Goal: Information Seeking & Learning: Learn about a topic

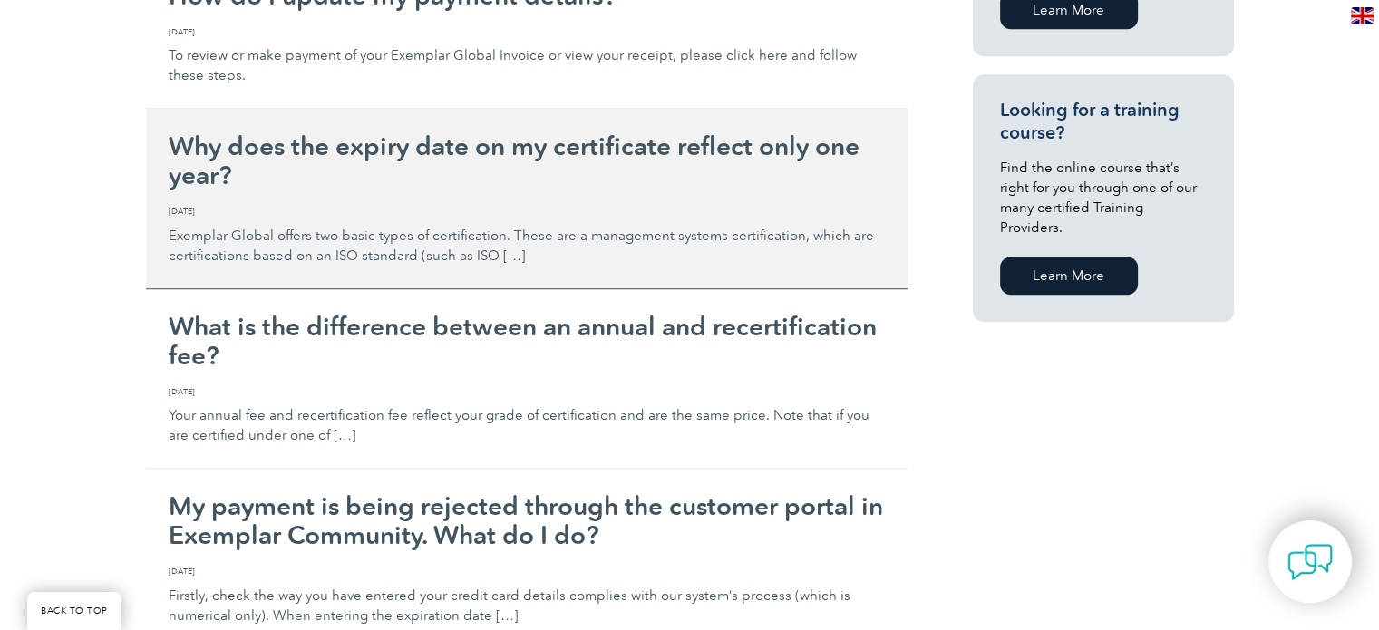
scroll to position [907, 0]
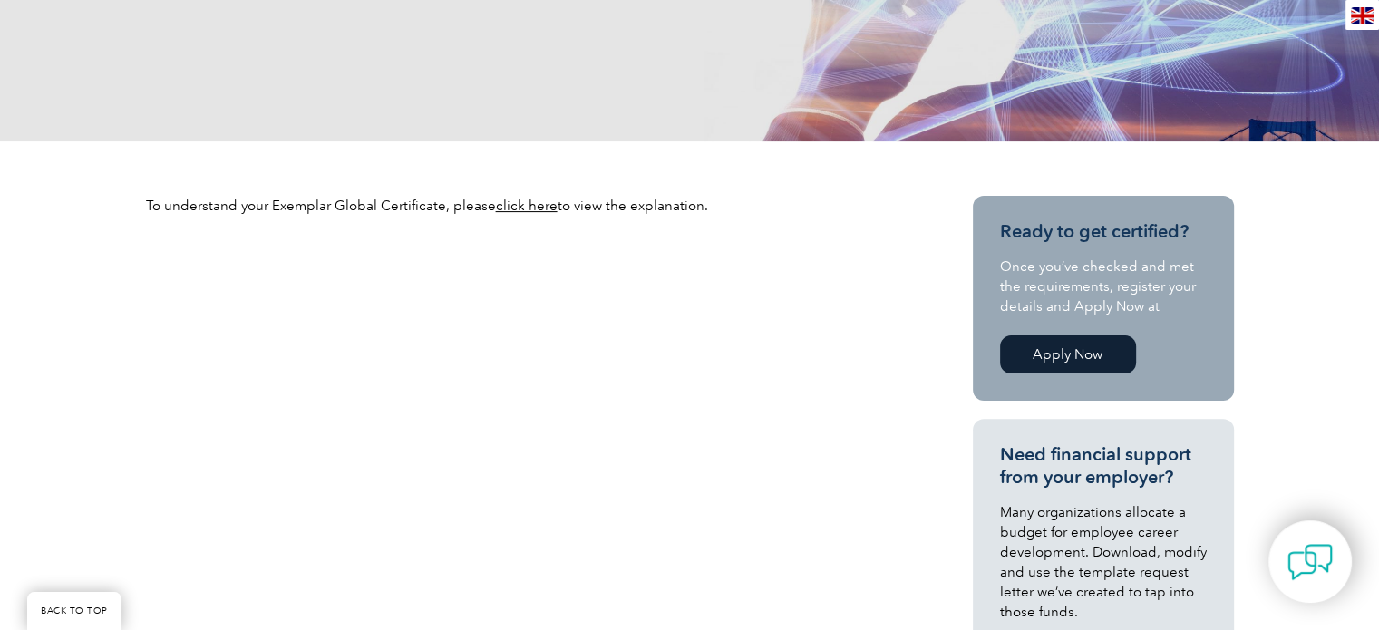
scroll to position [544, 0]
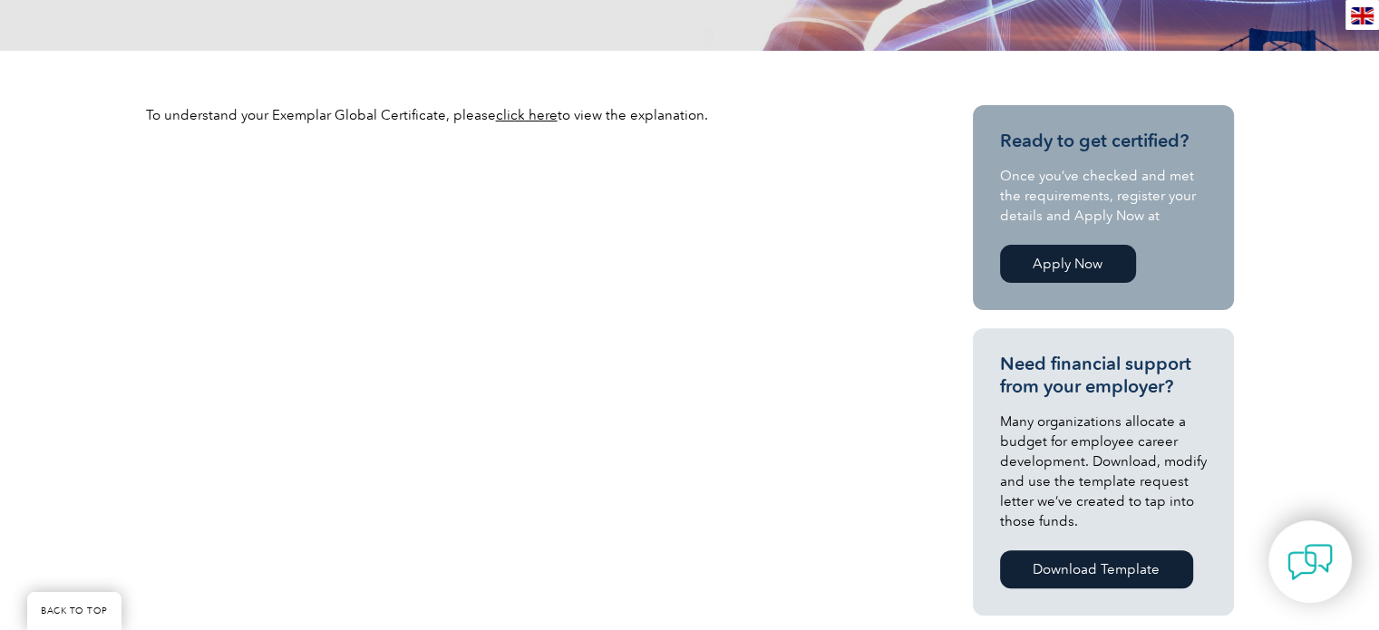
click at [529, 116] on link "click here" at bounding box center [527, 115] width 62 height 16
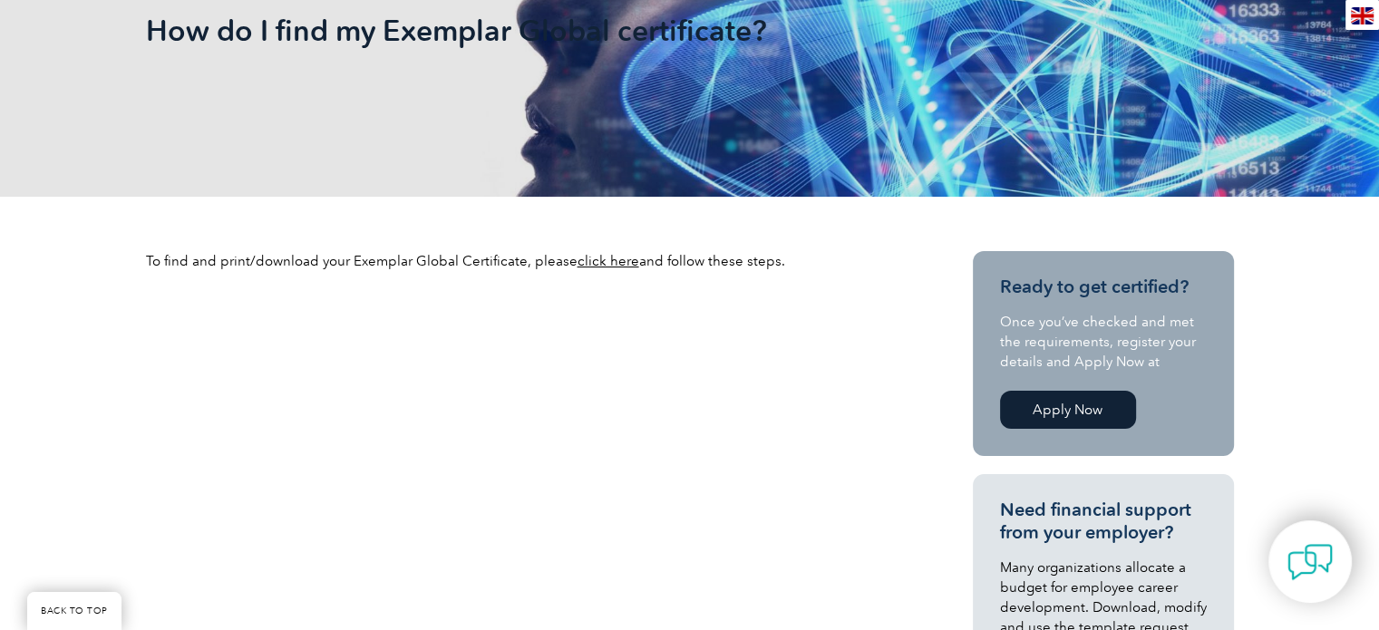
scroll to position [453, 0]
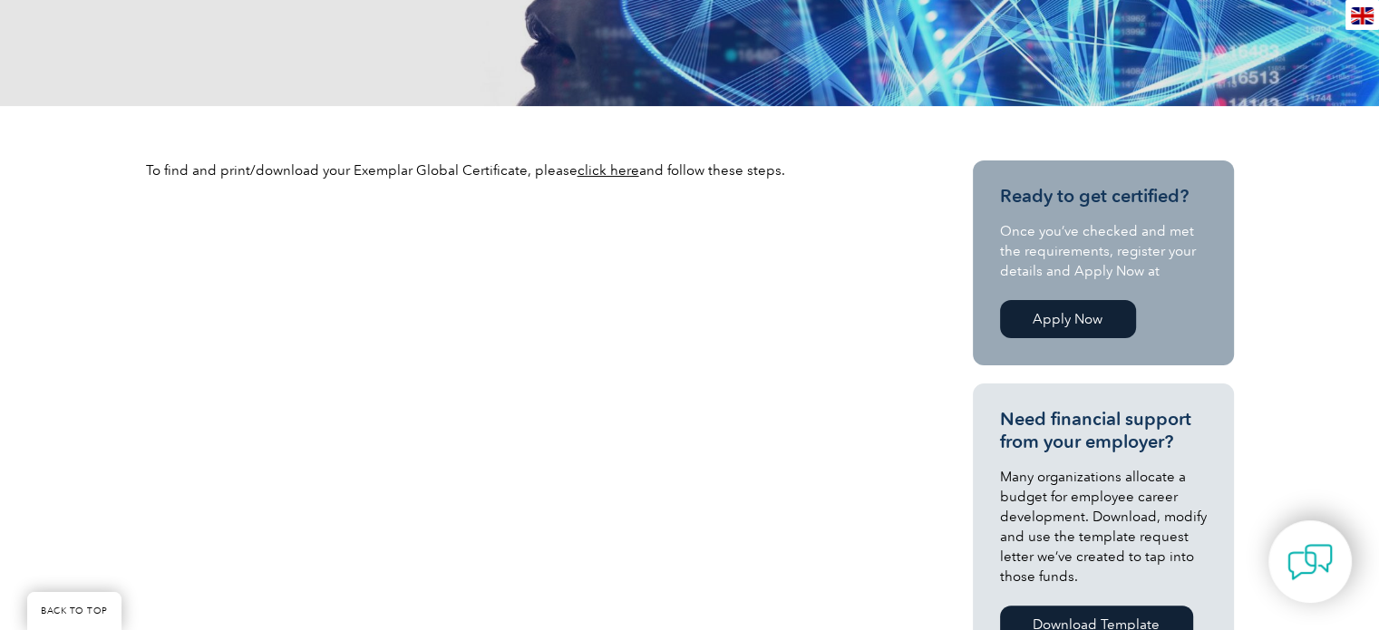
click at [618, 167] on link "click here" at bounding box center [609, 170] width 62 height 16
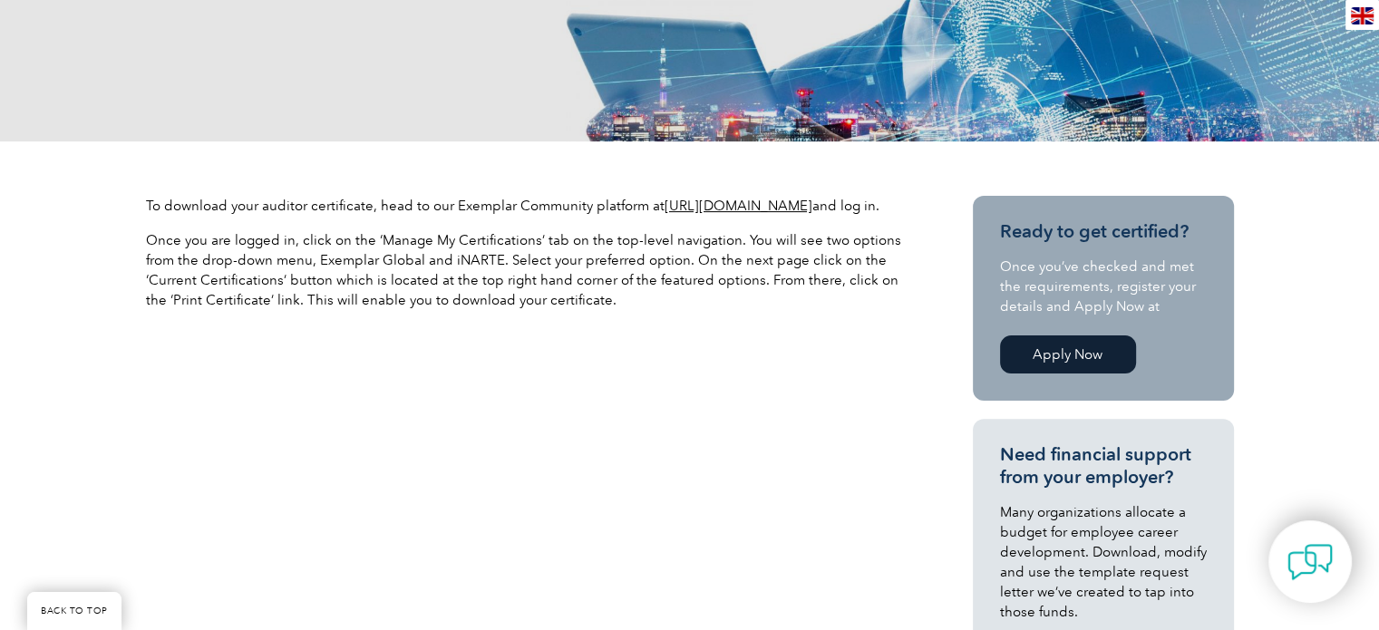
scroll to position [544, 0]
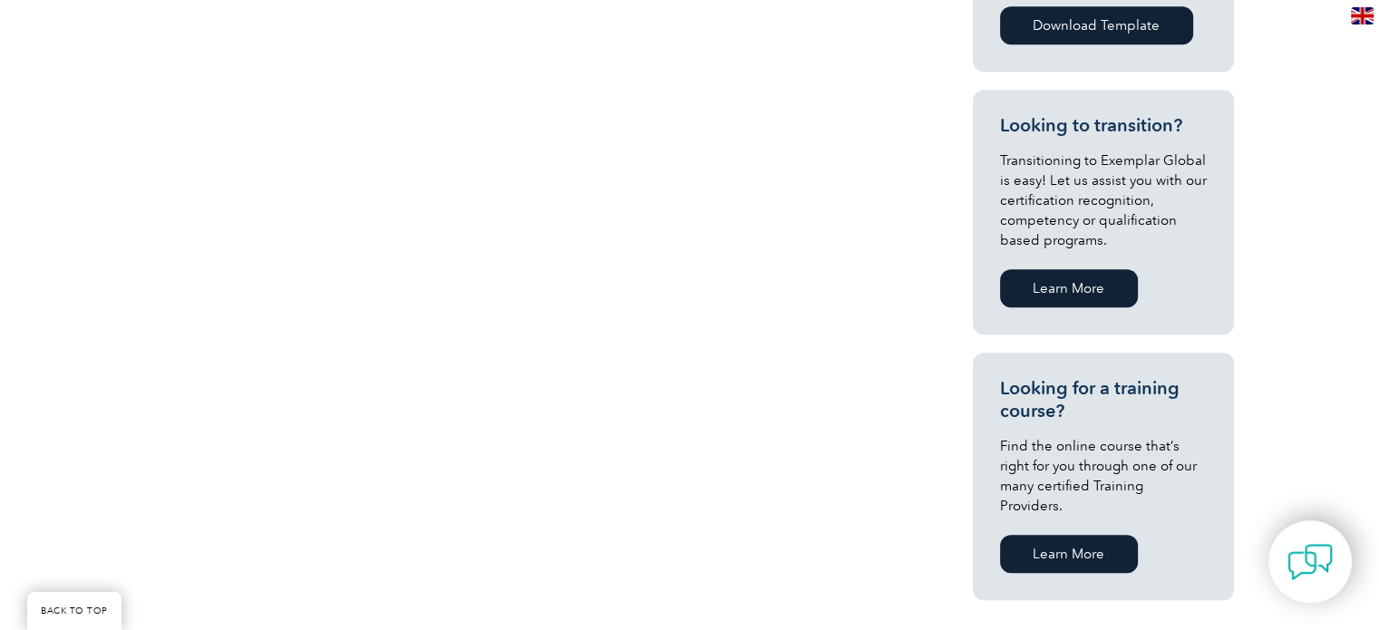
scroll to position [363, 0]
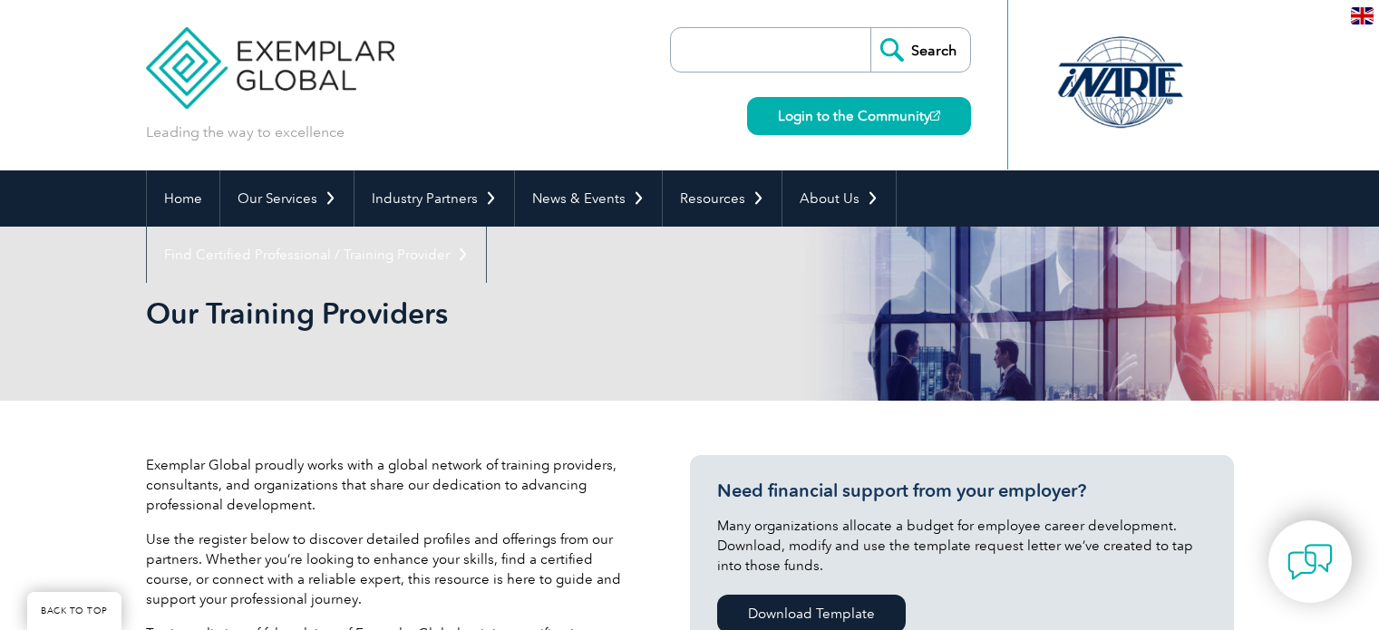
scroll to position [453, 0]
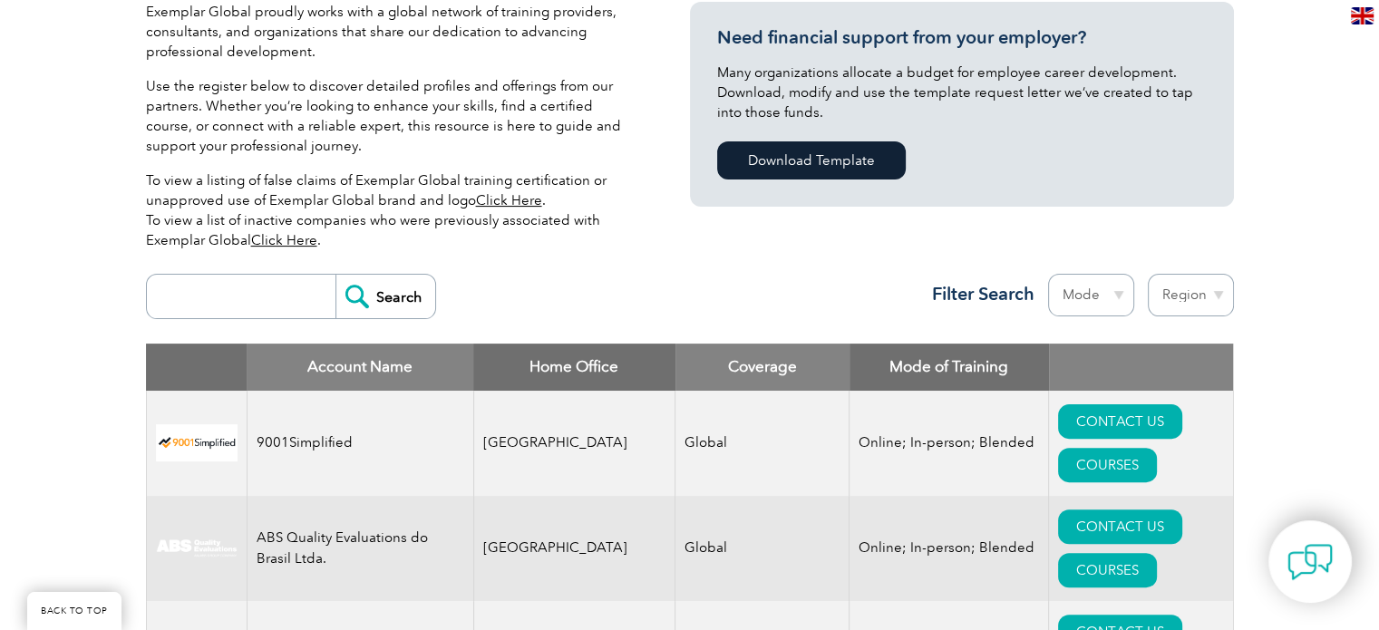
click at [1192, 288] on select "Region Australia Bahrain Bangladesh Brazil Canada Colombia Dominican Republic E…" at bounding box center [1191, 295] width 86 height 43
select select "[GEOGRAPHIC_DATA]"
click at [1148, 274] on select "Region Australia Bahrain Bangladesh Brazil Canada Colombia Dominican Republic E…" at bounding box center [1191, 295] width 86 height 43
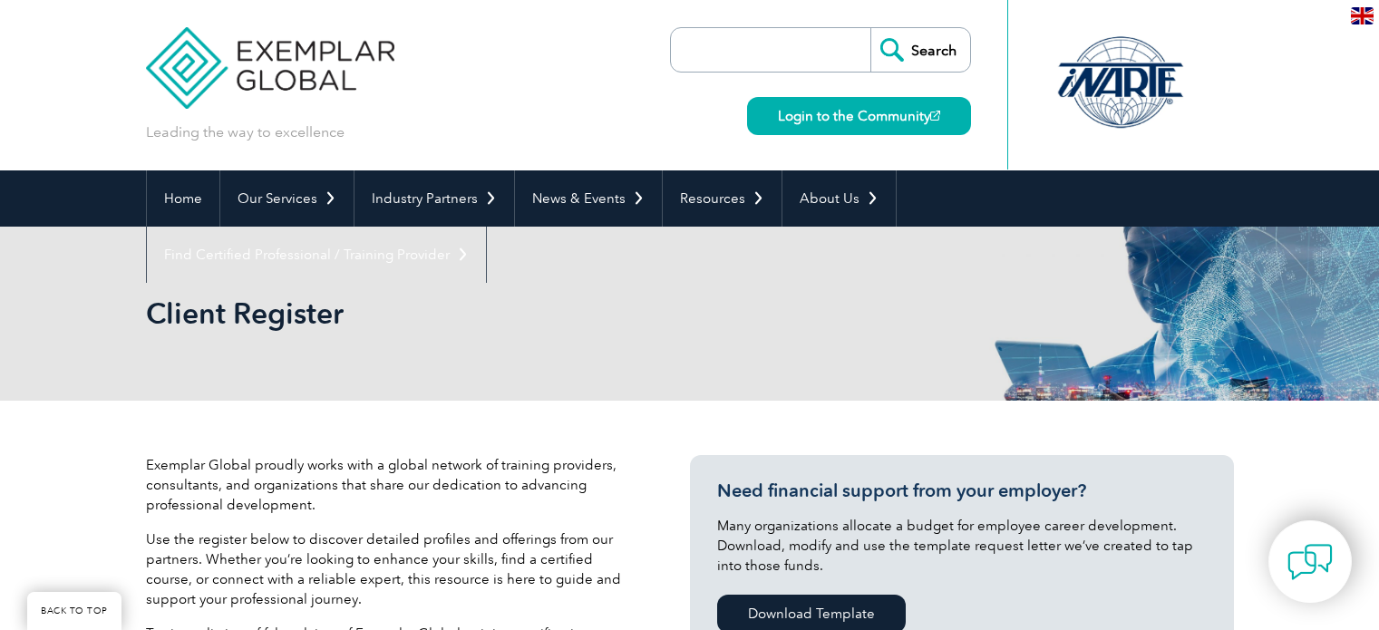
select select "[GEOGRAPHIC_DATA]"
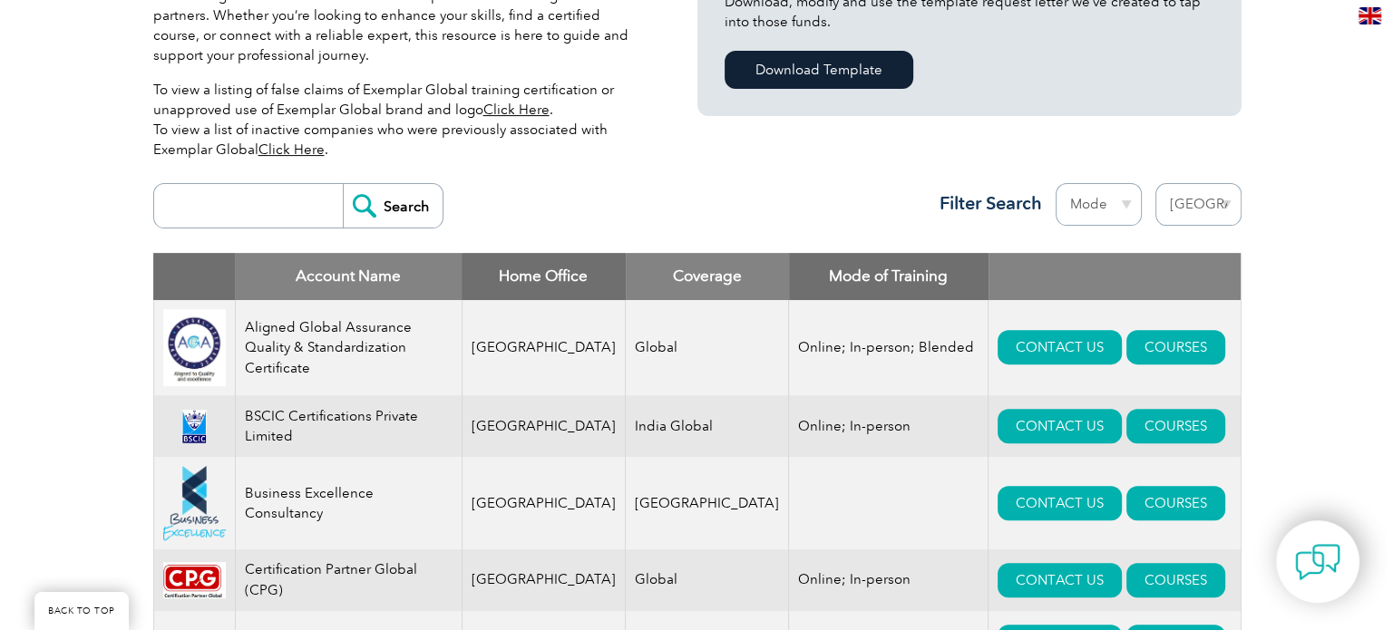
scroll to position [635, 0]
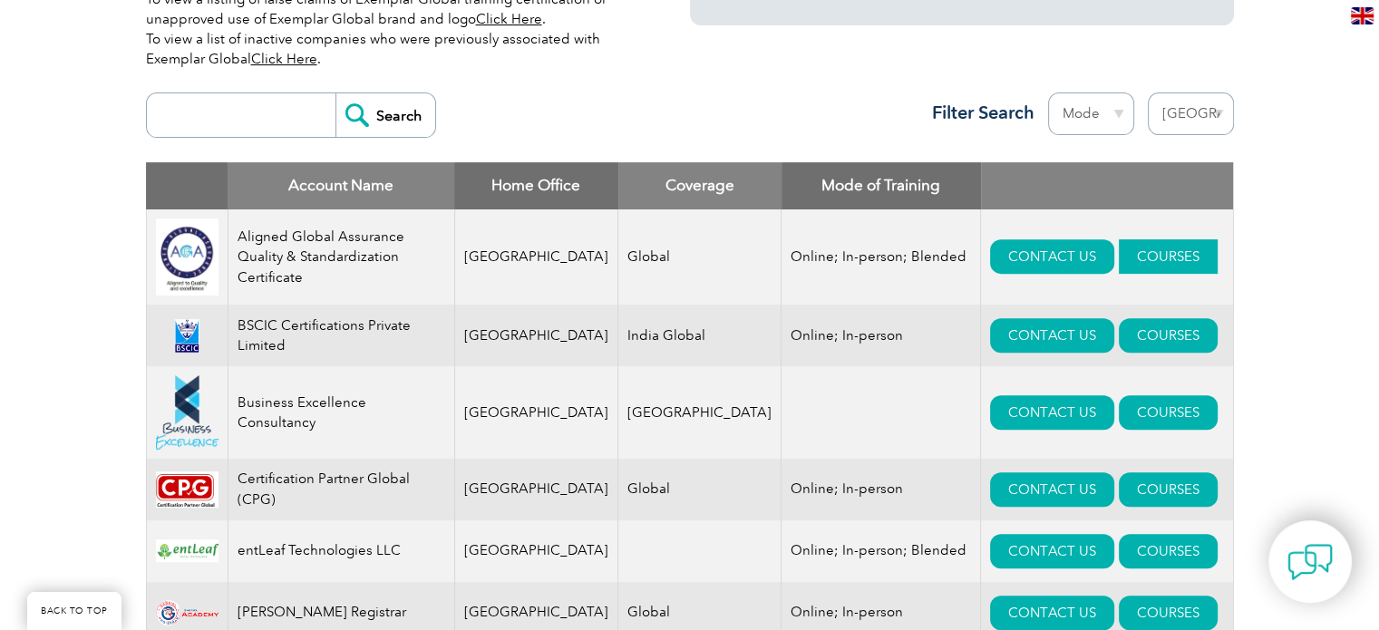
click at [1119, 253] on link "COURSES" at bounding box center [1168, 256] width 99 height 34
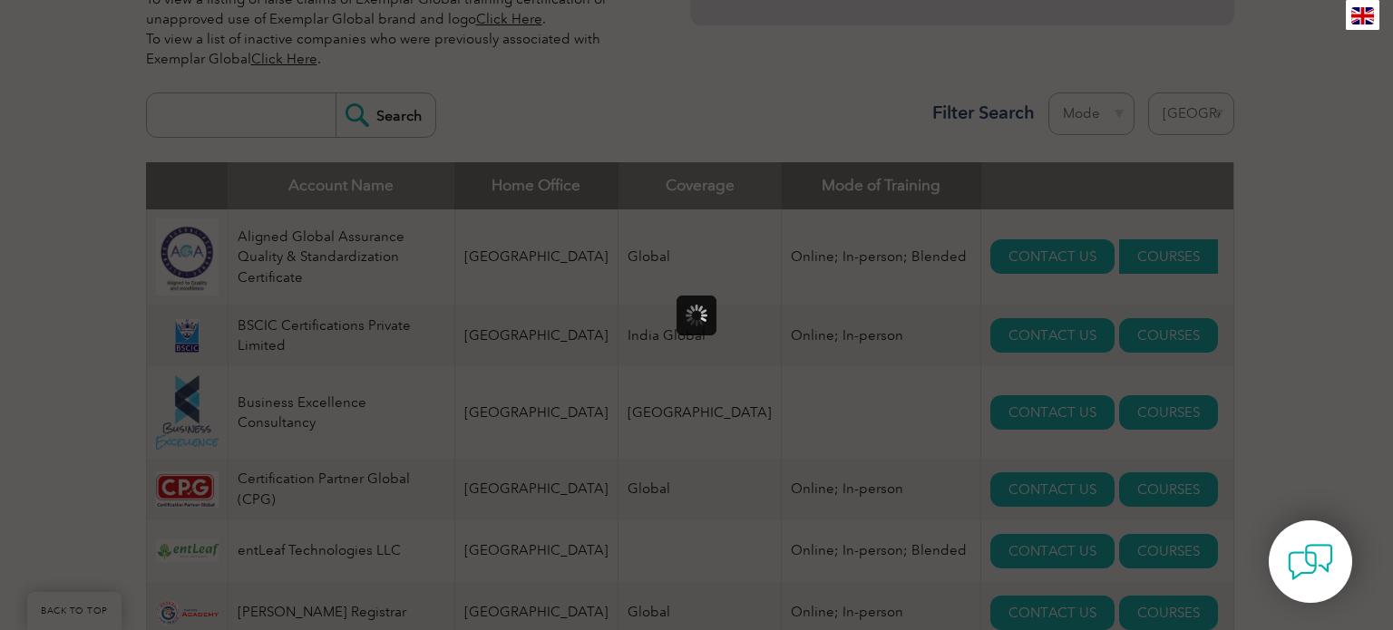
scroll to position [0, 0]
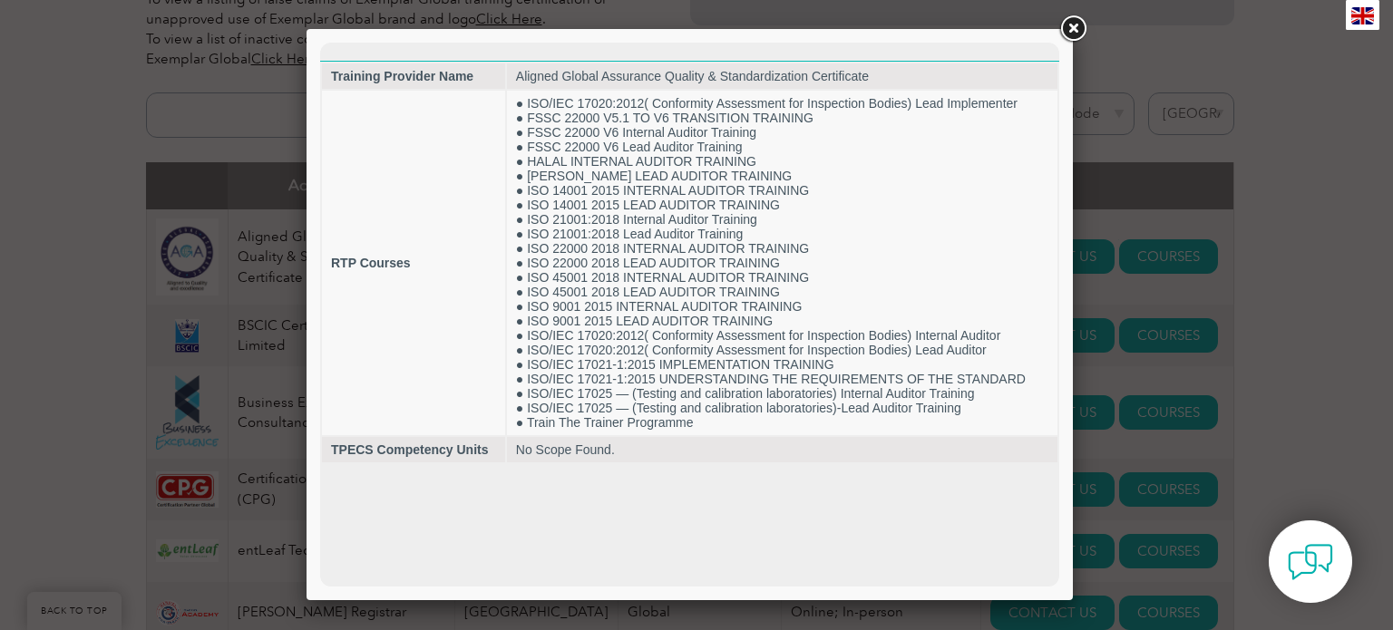
click at [1265, 336] on div at bounding box center [696, 315] width 1393 height 630
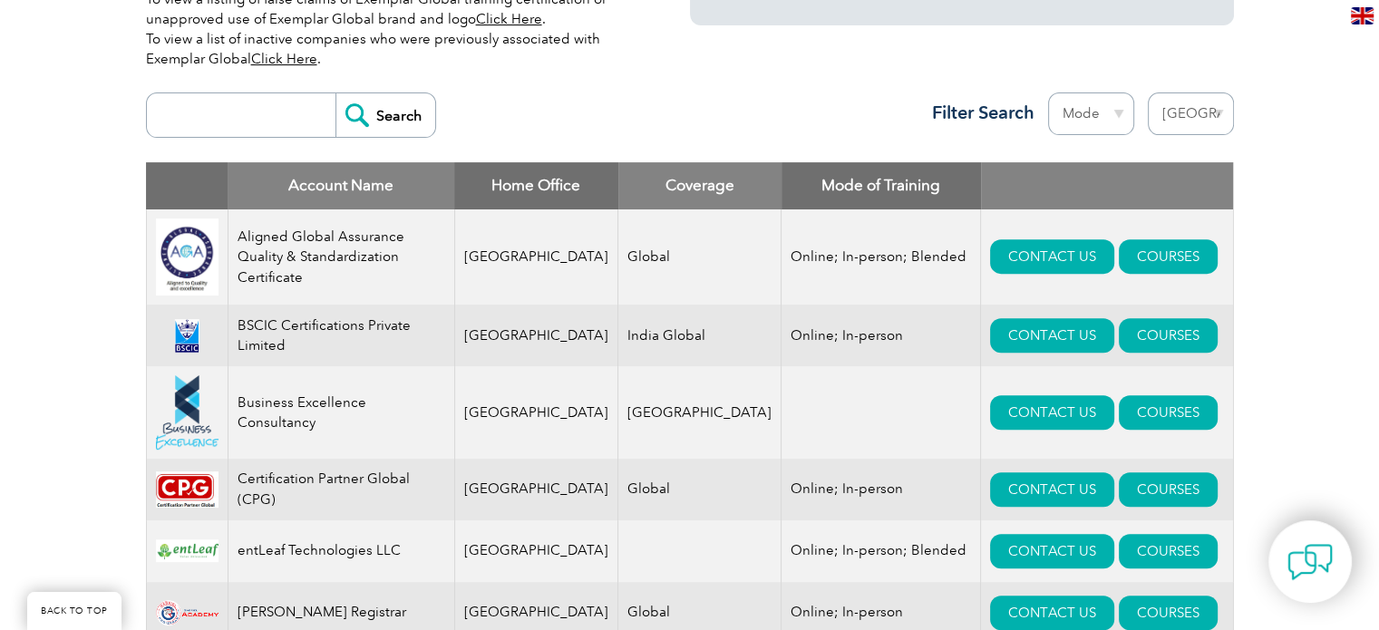
click at [352, 239] on td "Aligned Global Assurance Quality & Standardization Certificate" at bounding box center [341, 257] width 227 height 96
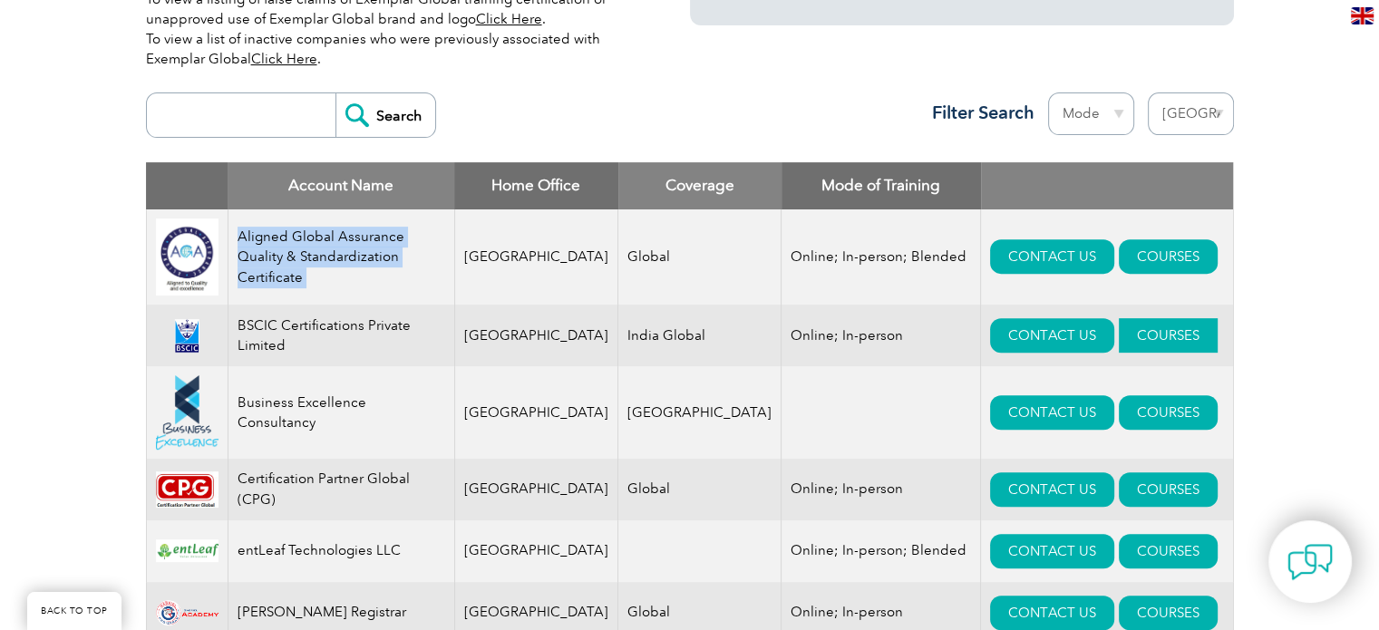
click at [1154, 336] on link "COURSES" at bounding box center [1168, 335] width 99 height 34
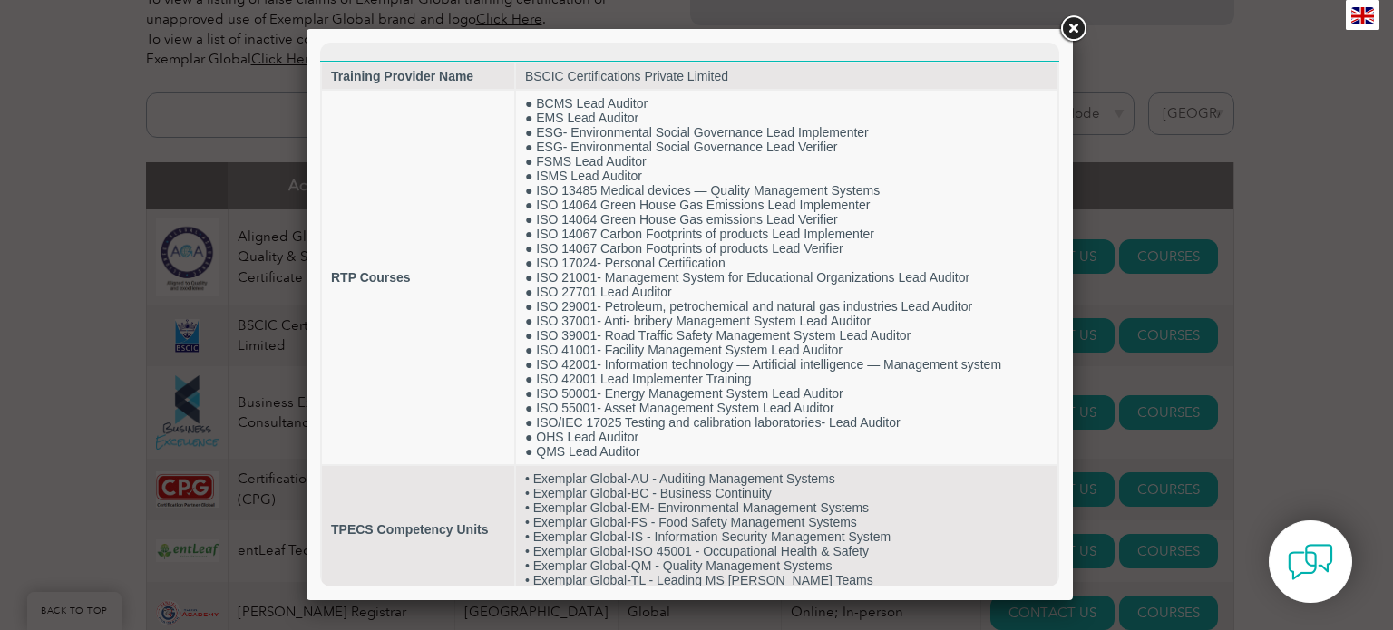
click at [1325, 291] on div at bounding box center [696, 315] width 1393 height 630
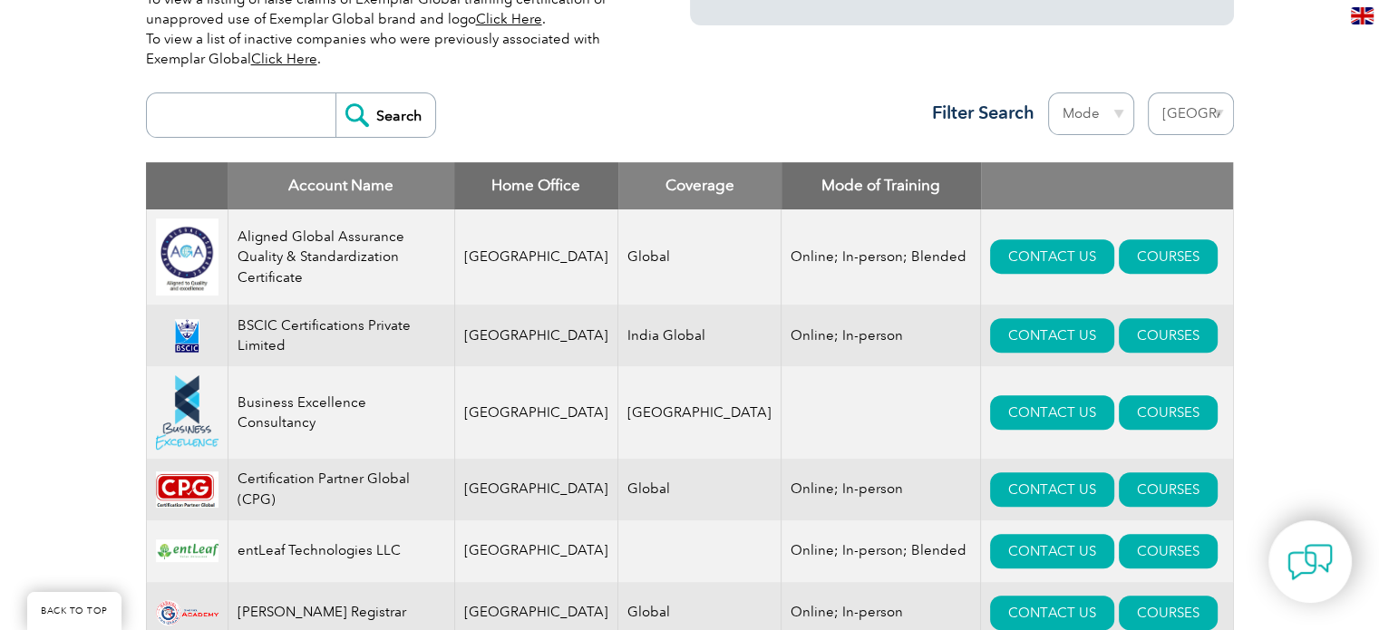
click at [287, 331] on td "BSCIC Certifications Private Limited" at bounding box center [341, 336] width 227 height 62
click at [1144, 422] on link "COURSES" at bounding box center [1168, 412] width 99 height 34
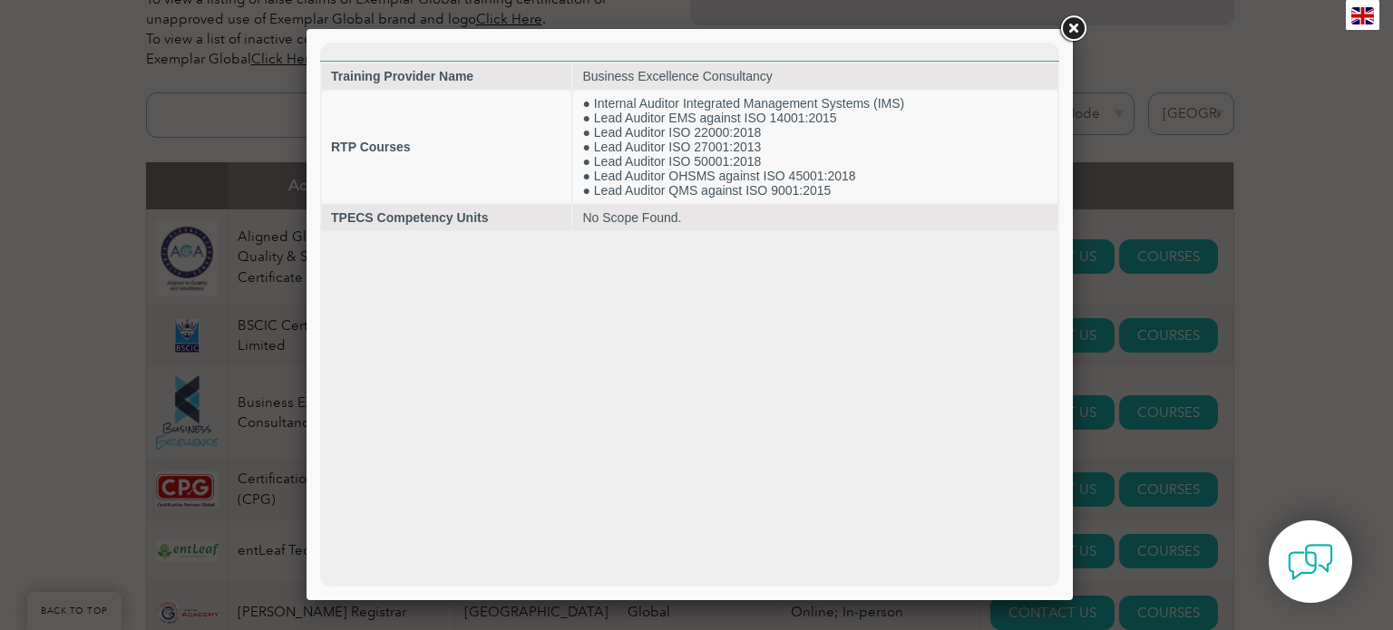
click at [1278, 282] on div at bounding box center [696, 315] width 1393 height 630
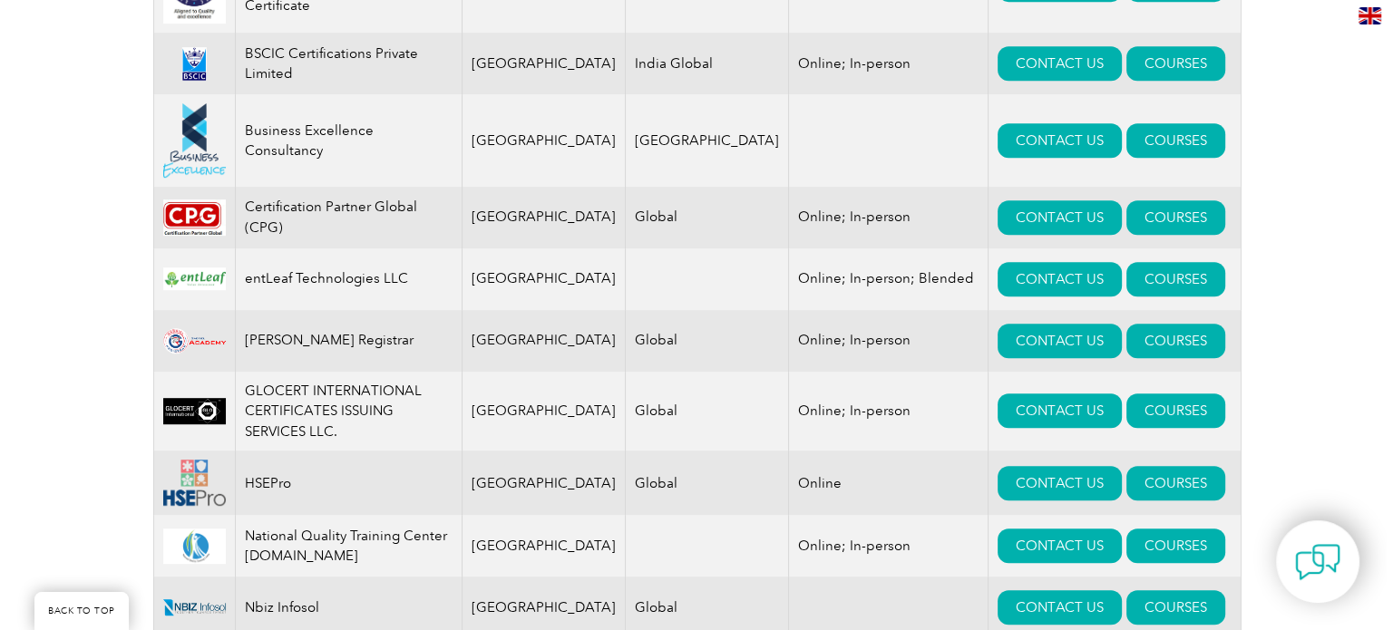
scroll to position [998, 0]
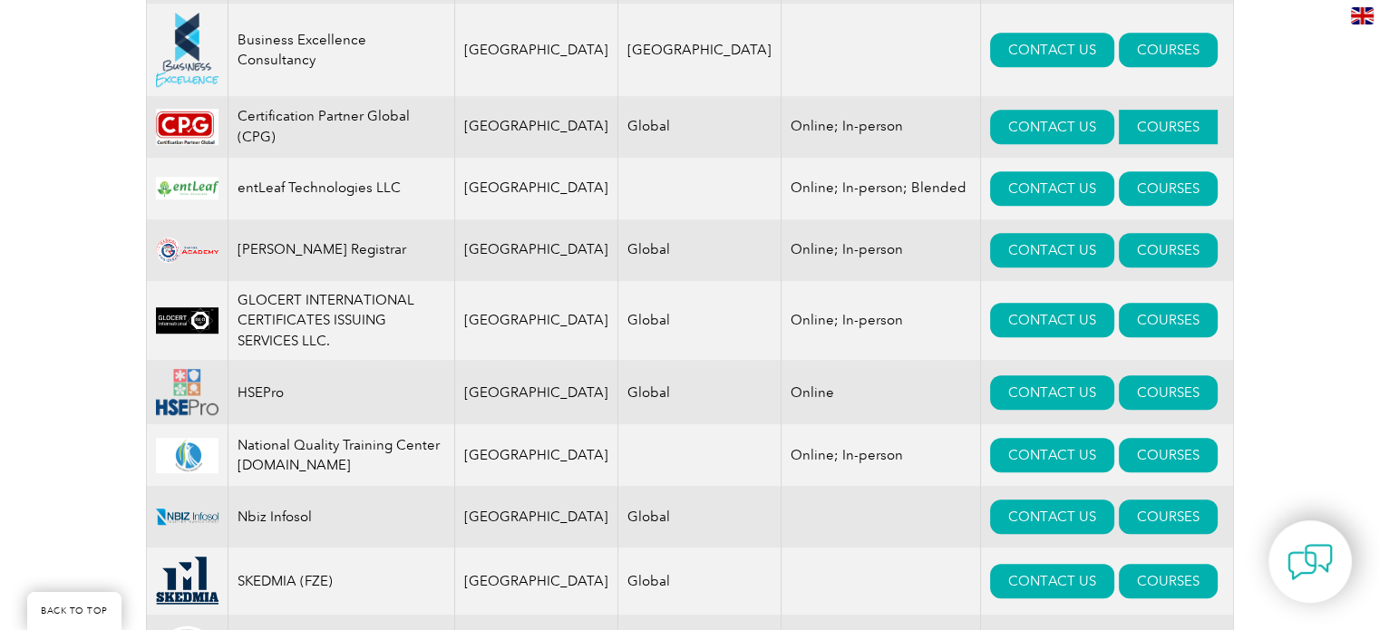
click at [1152, 144] on link "COURSES" at bounding box center [1168, 127] width 99 height 34
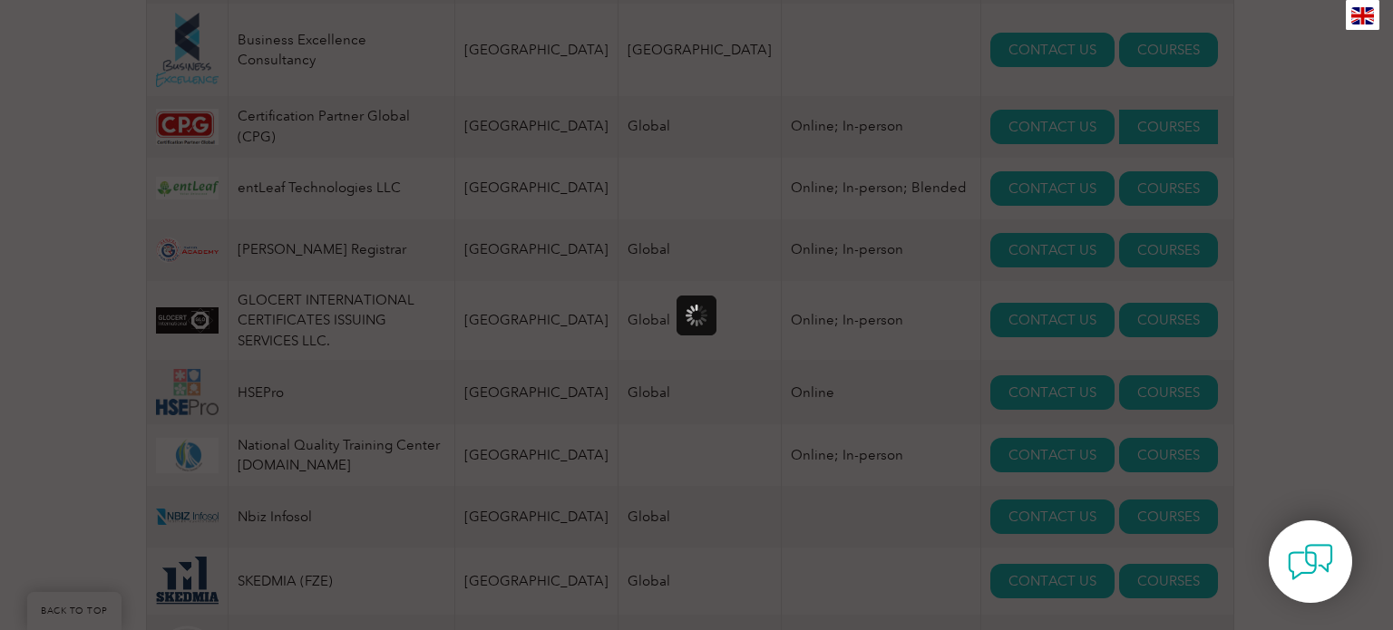
scroll to position [0, 0]
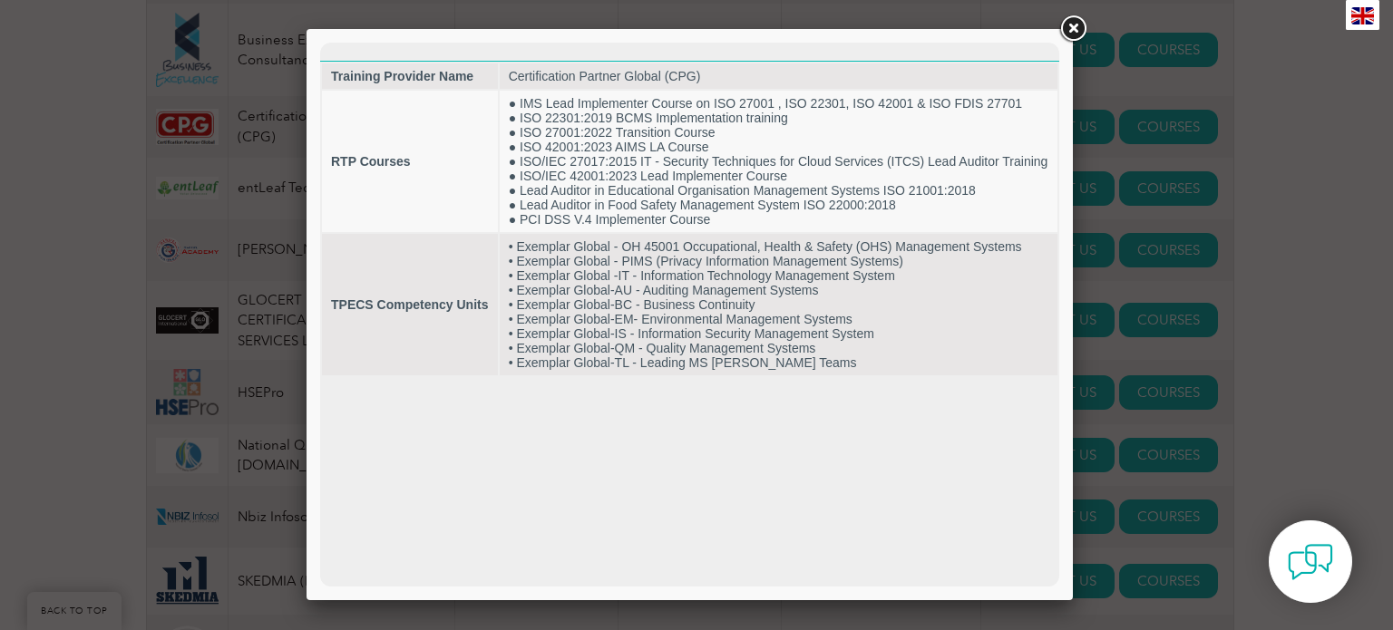
click at [1315, 225] on div at bounding box center [696, 315] width 1393 height 630
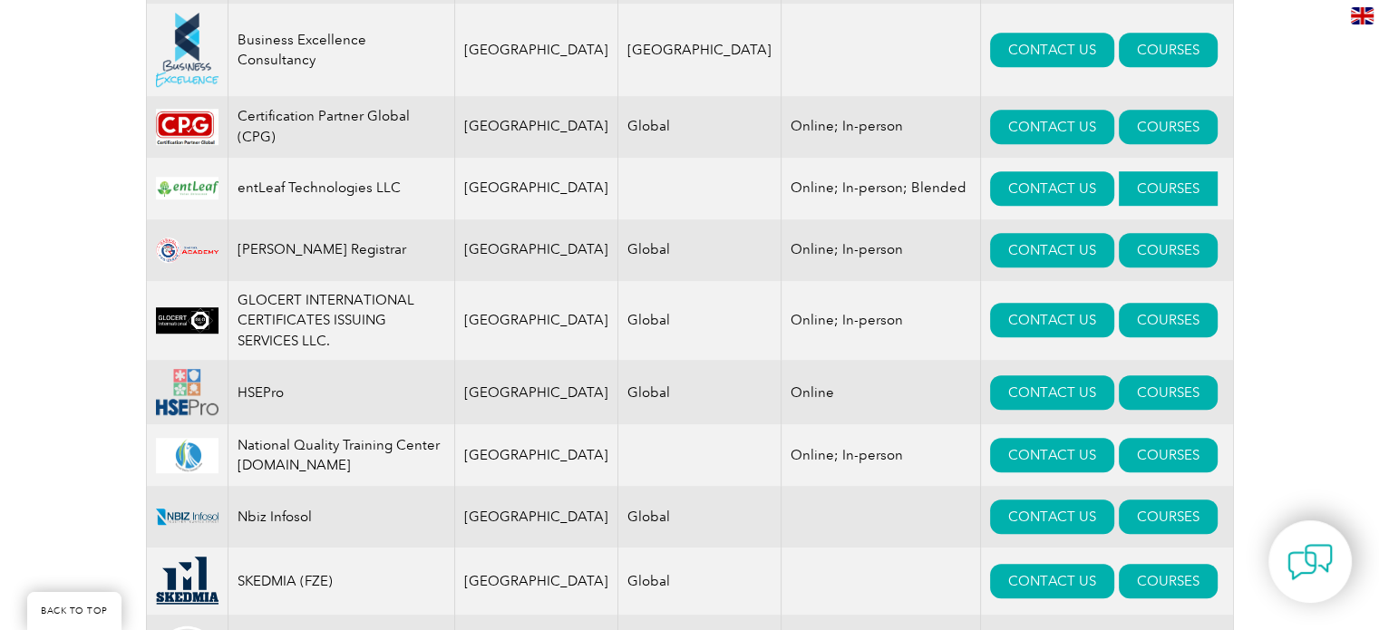
click at [1168, 198] on link "COURSES" at bounding box center [1168, 188] width 99 height 34
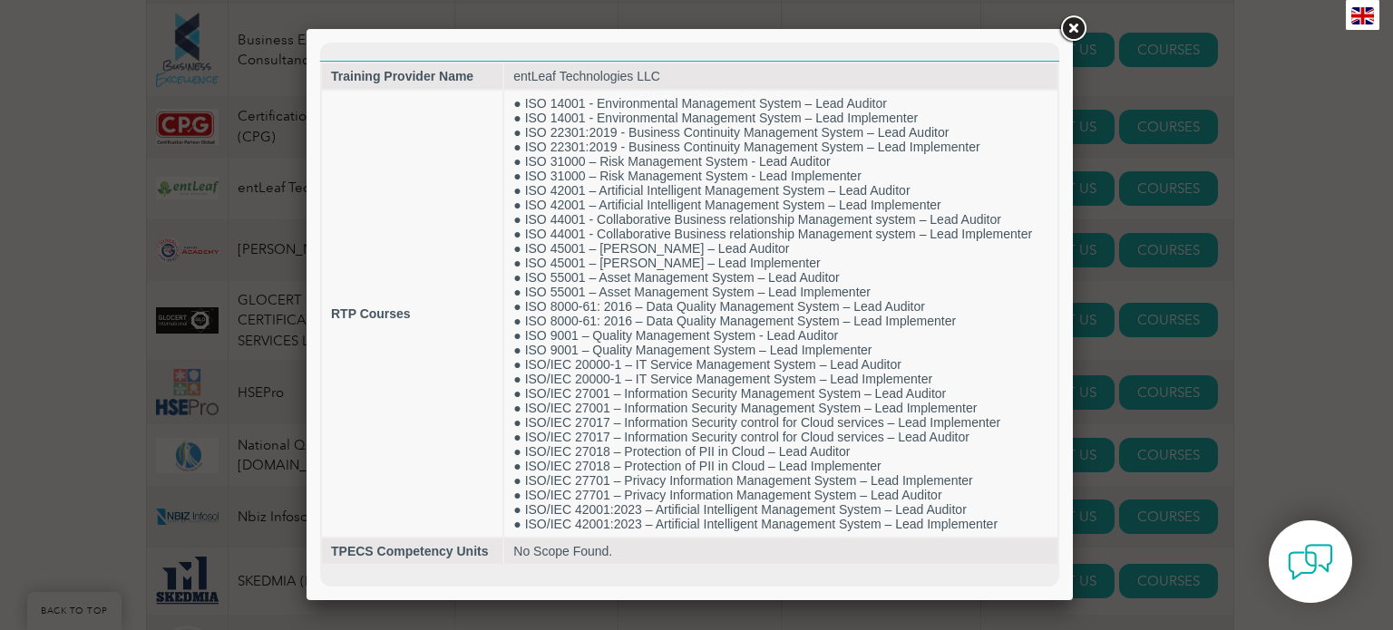
click at [1310, 257] on div at bounding box center [696, 315] width 1393 height 630
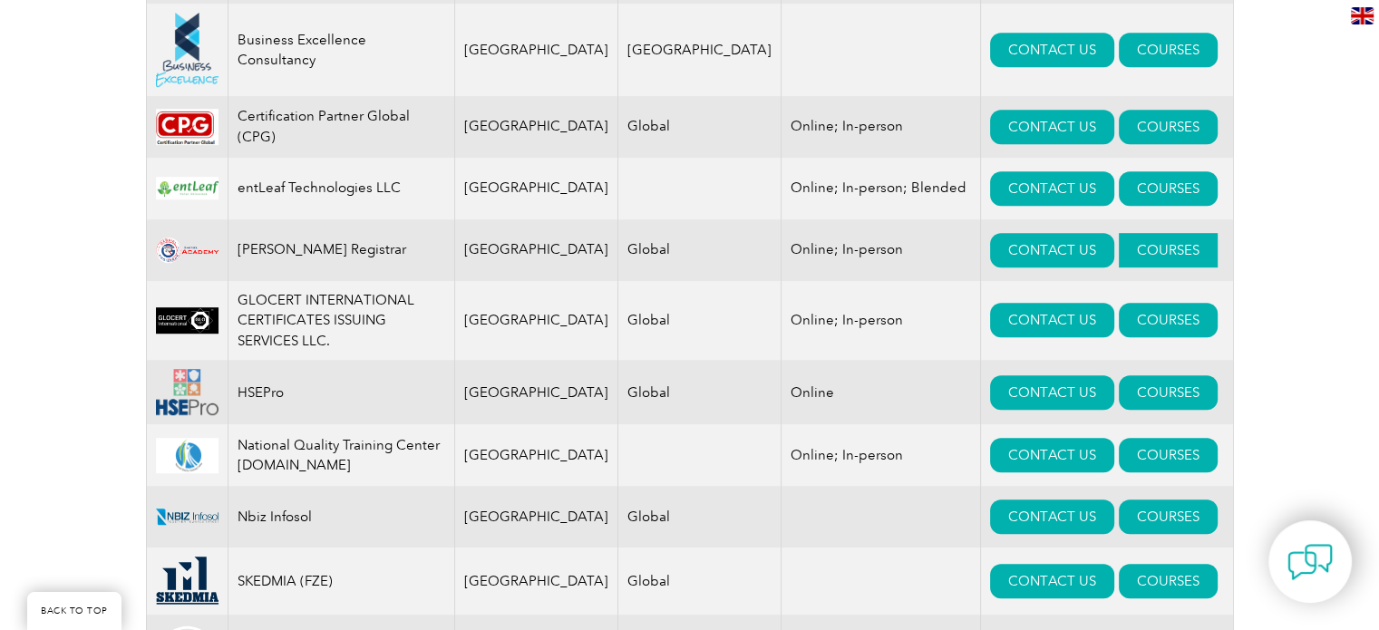
click at [1146, 258] on link "COURSES" at bounding box center [1168, 250] width 99 height 34
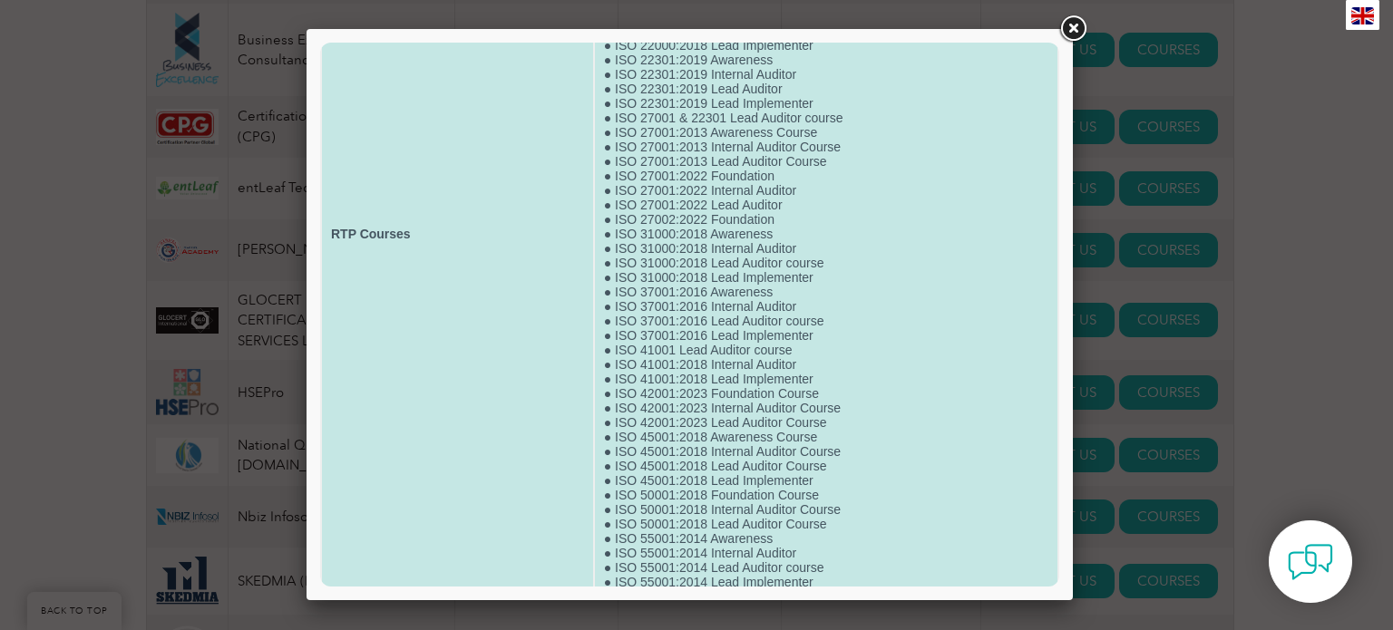
scroll to position [181, 0]
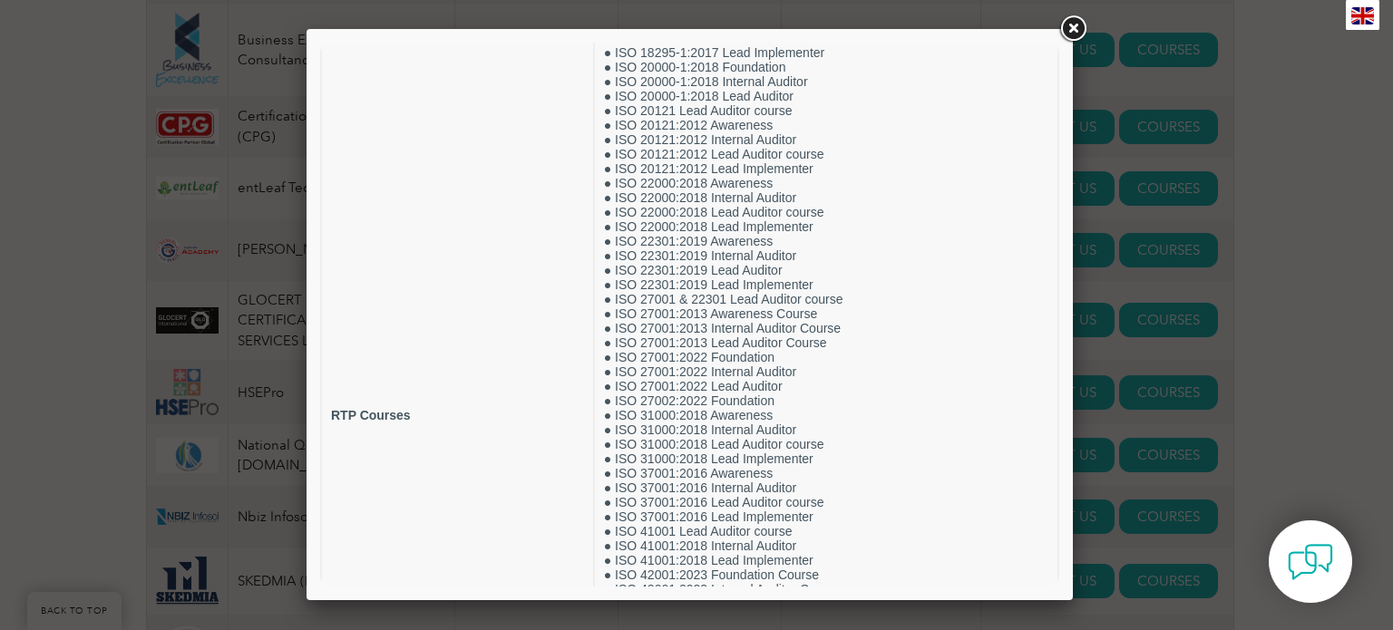
click at [1212, 280] on div at bounding box center [696, 315] width 1393 height 630
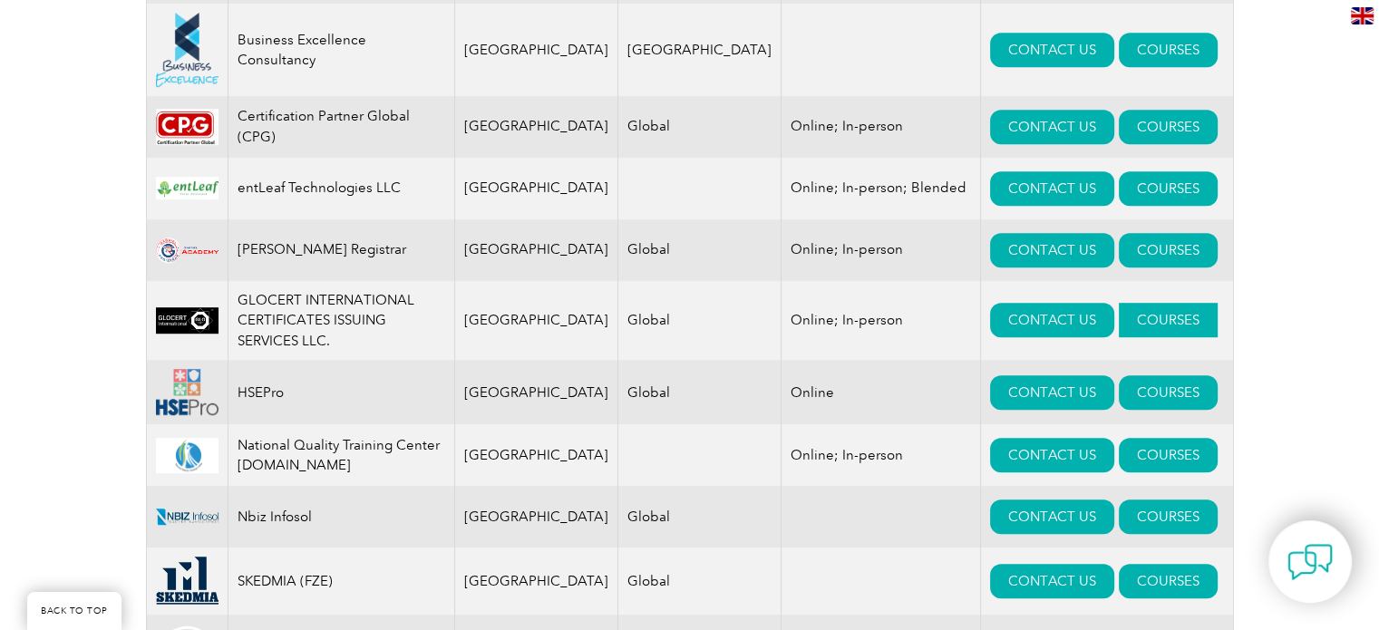
click at [1170, 336] on link "COURSES" at bounding box center [1168, 320] width 99 height 34
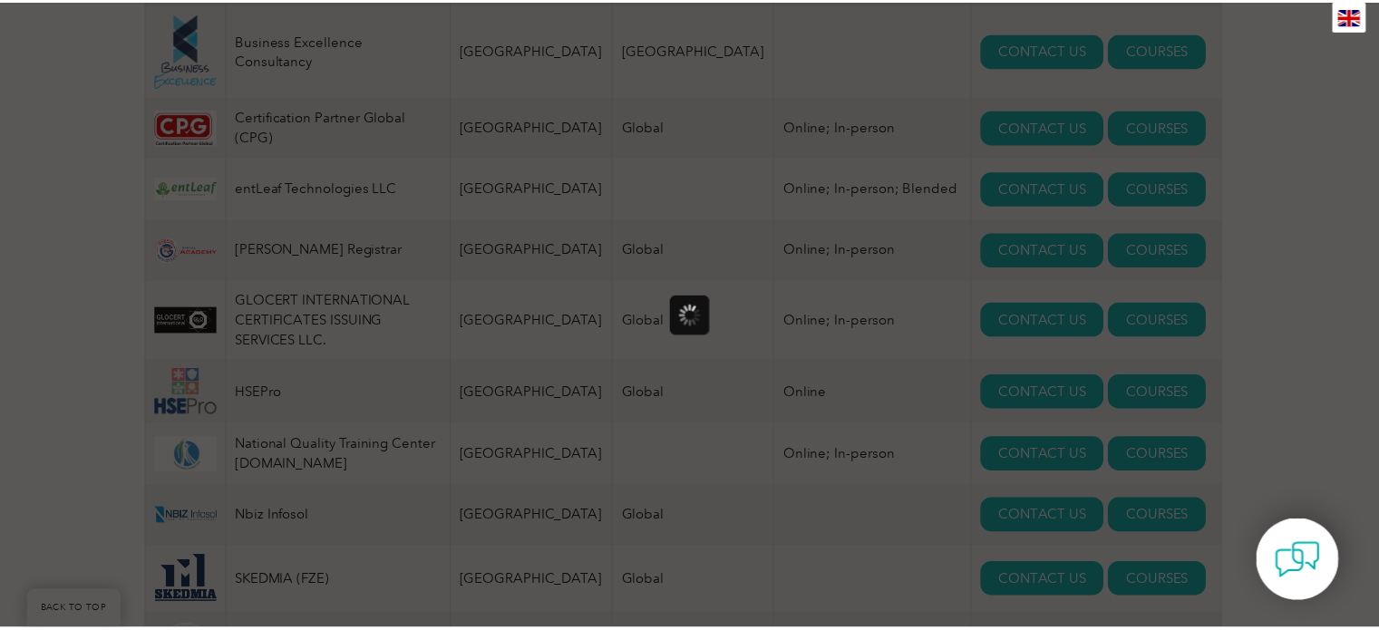
scroll to position [0, 0]
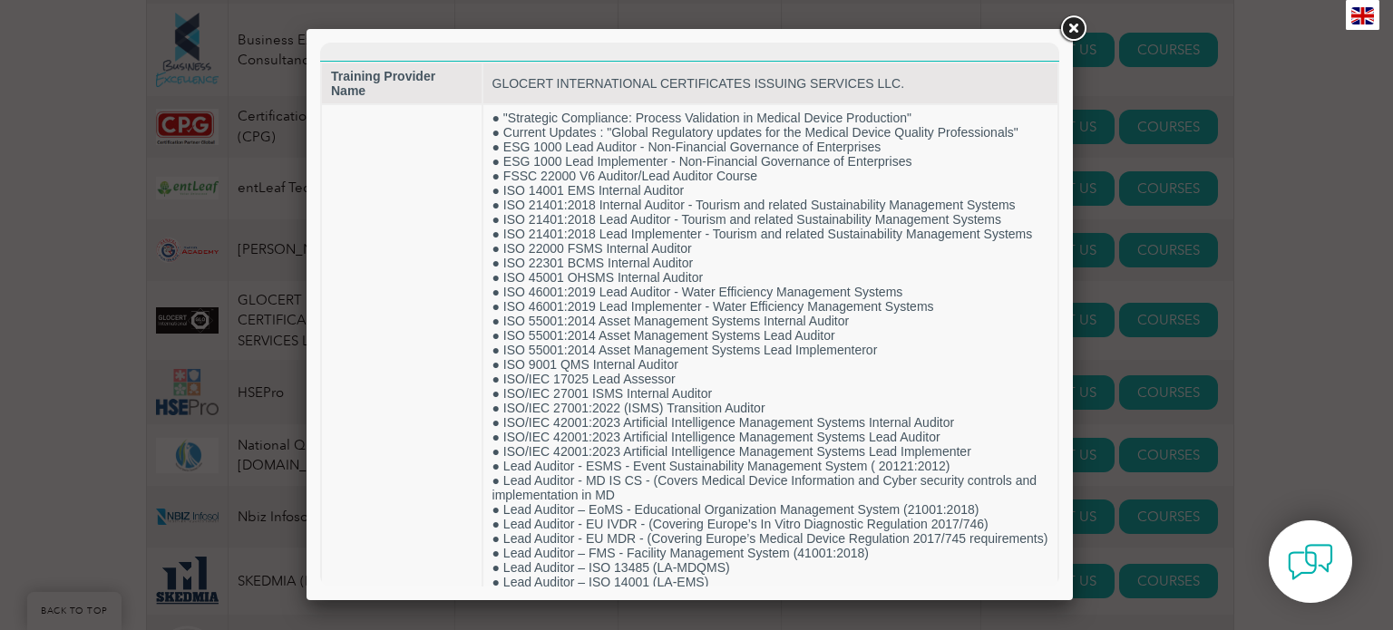
click at [1206, 331] on div at bounding box center [696, 315] width 1393 height 630
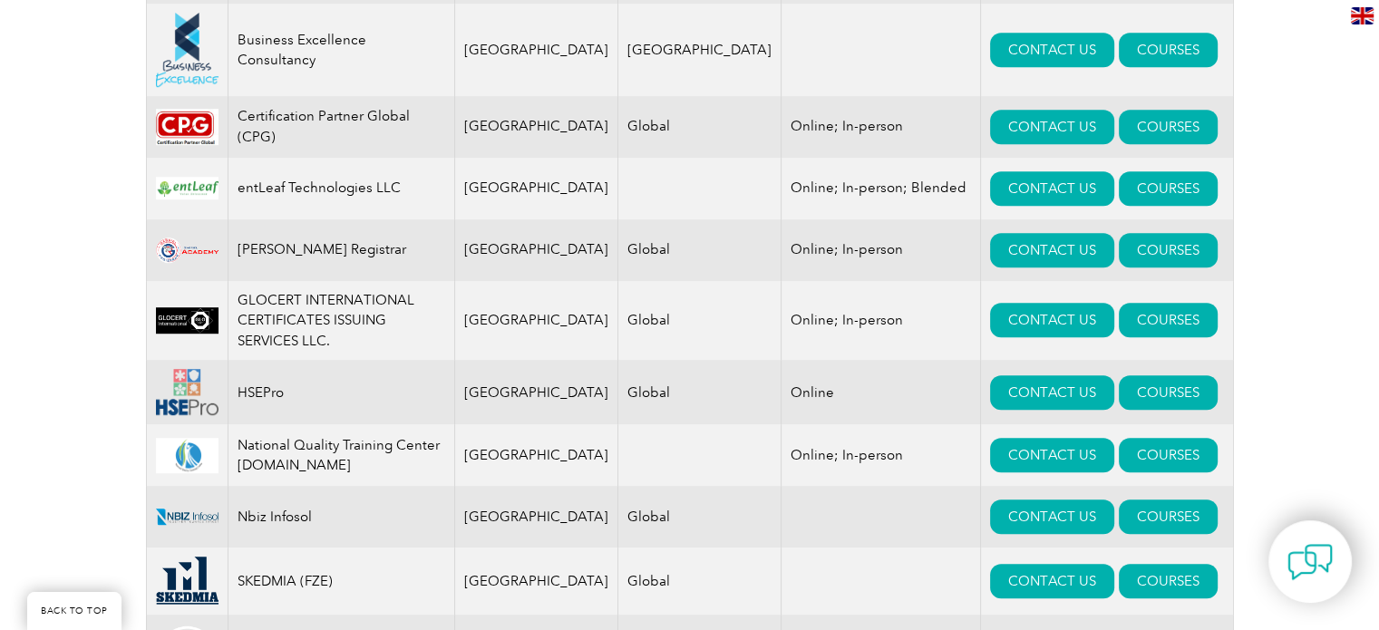
click at [321, 333] on td "GLOCERT INTERNATIONAL CERTIFICATES ISSUING SERVICES LLC." at bounding box center [341, 321] width 227 height 80
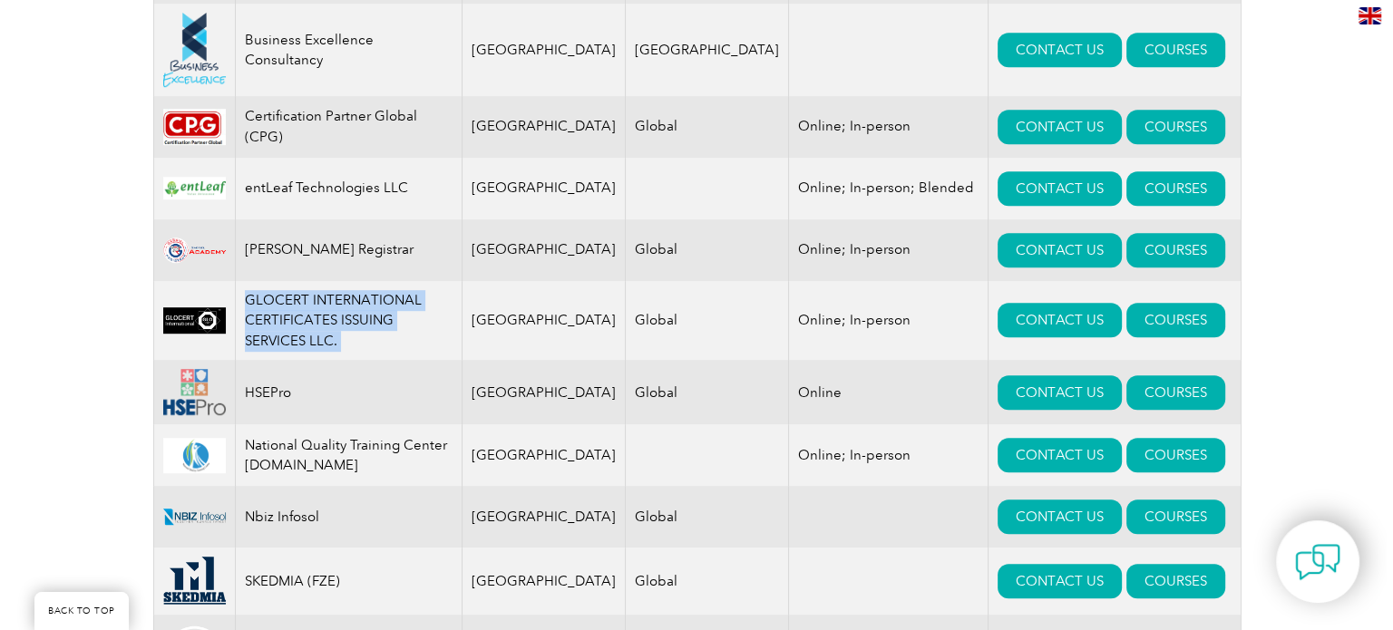
scroll to position [1179, 0]
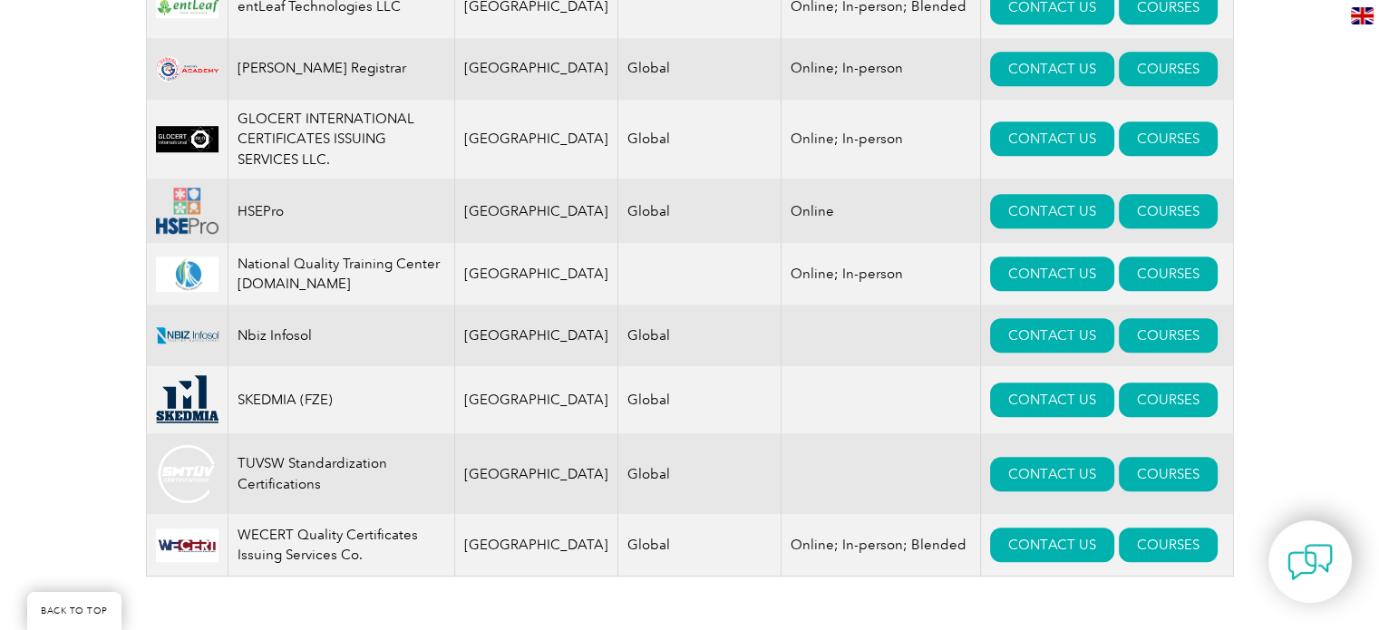
click at [255, 230] on td "HSEPro" at bounding box center [341, 211] width 227 height 64
drag, startPoint x: 255, startPoint y: 230, endPoint x: 1174, endPoint y: 225, distance: 919.6
click at [1174, 225] on link "COURSES" at bounding box center [1168, 211] width 99 height 34
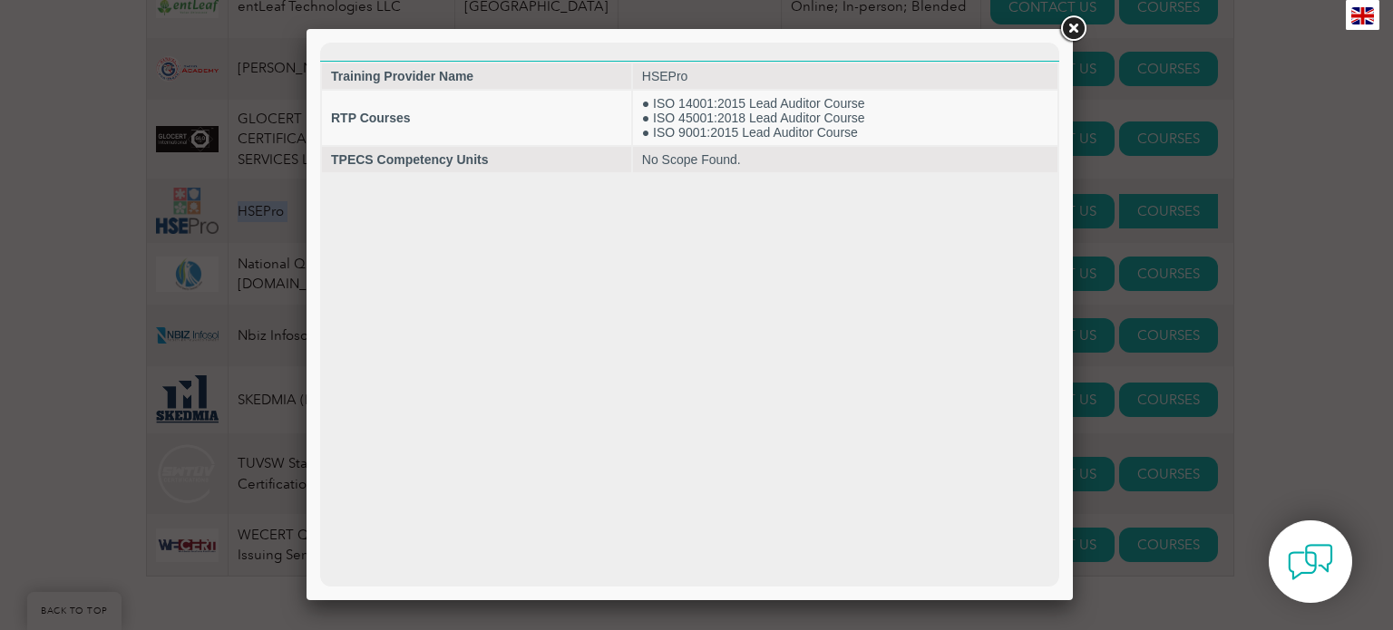
scroll to position [0, 0]
click at [1202, 258] on div at bounding box center [696, 315] width 1393 height 630
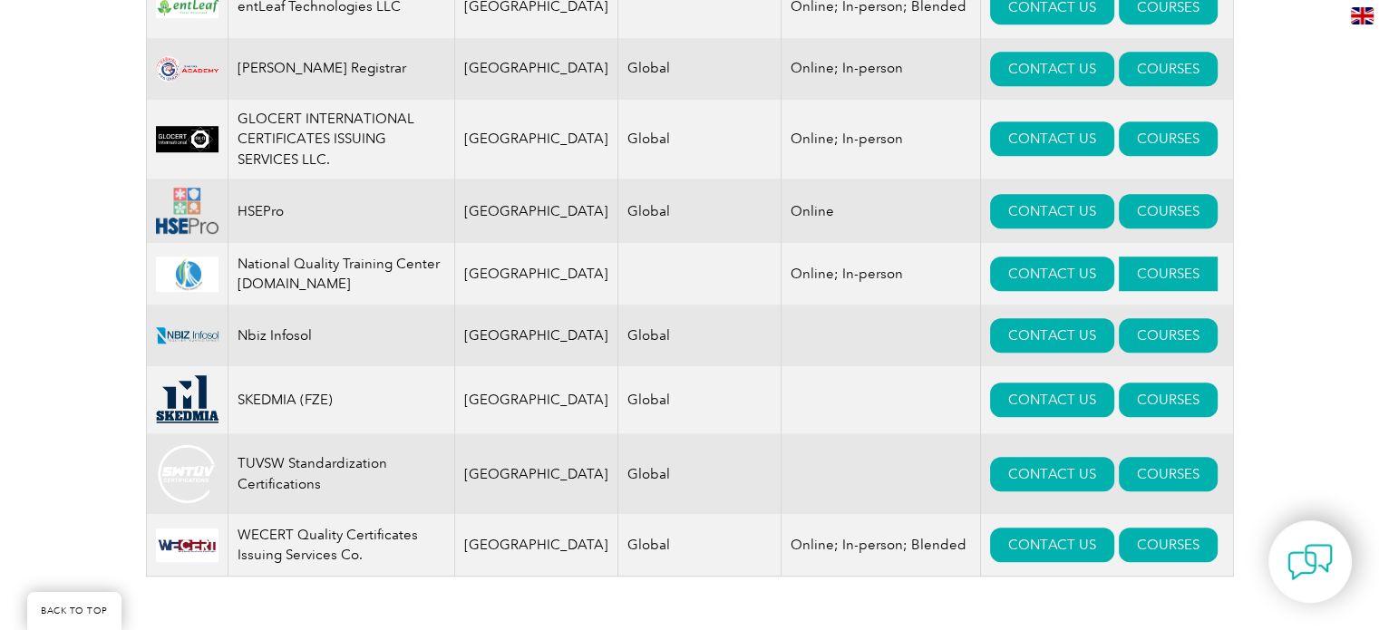
click at [1158, 290] on link "COURSES" at bounding box center [1168, 274] width 99 height 34
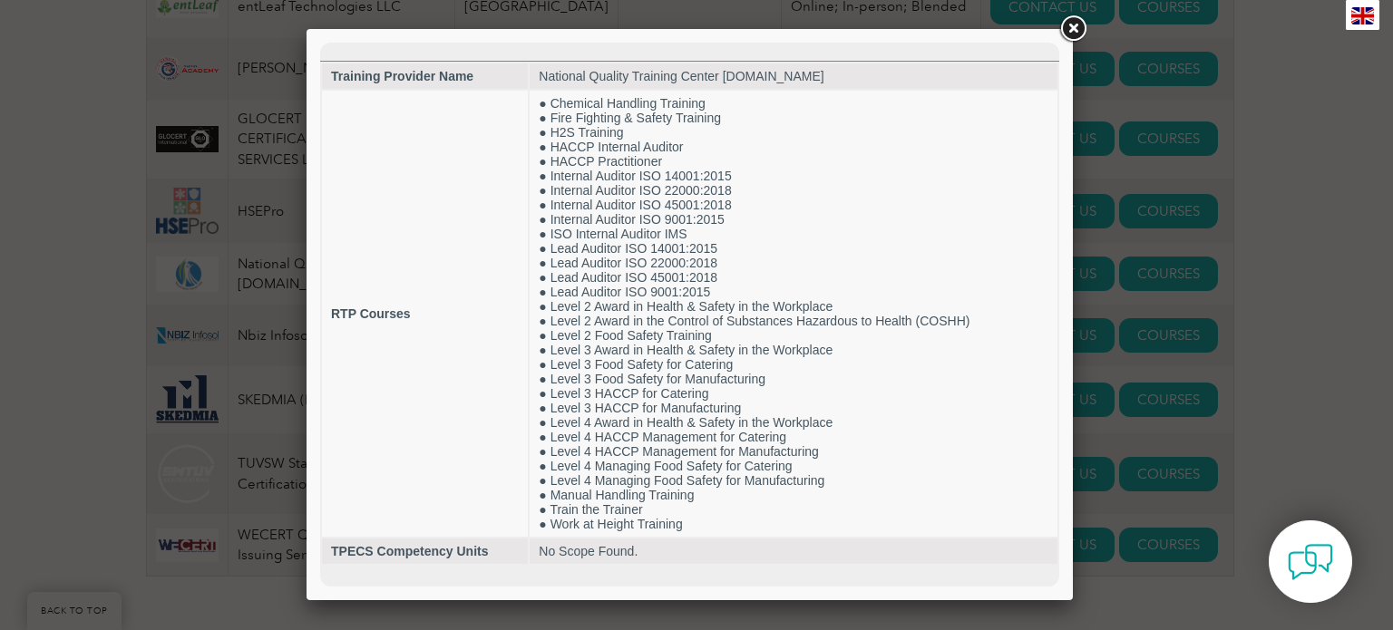
click at [1308, 230] on div at bounding box center [696, 315] width 1393 height 630
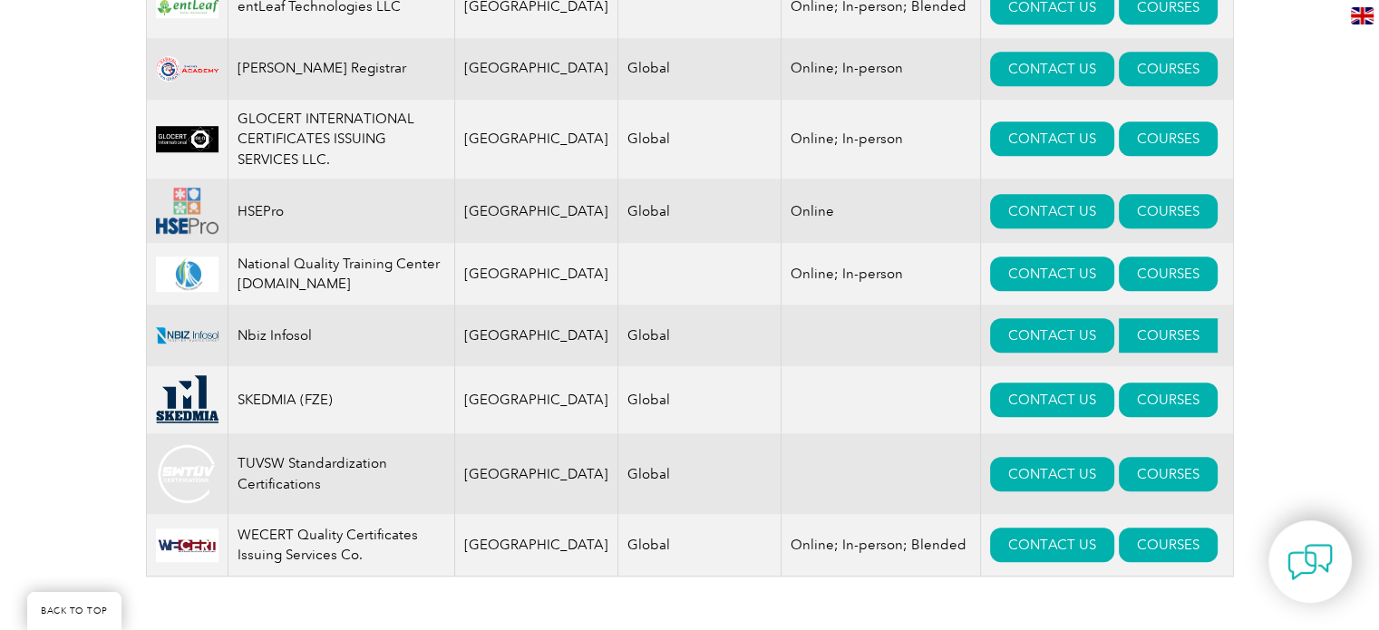
click at [1154, 342] on link "COURSES" at bounding box center [1168, 335] width 99 height 34
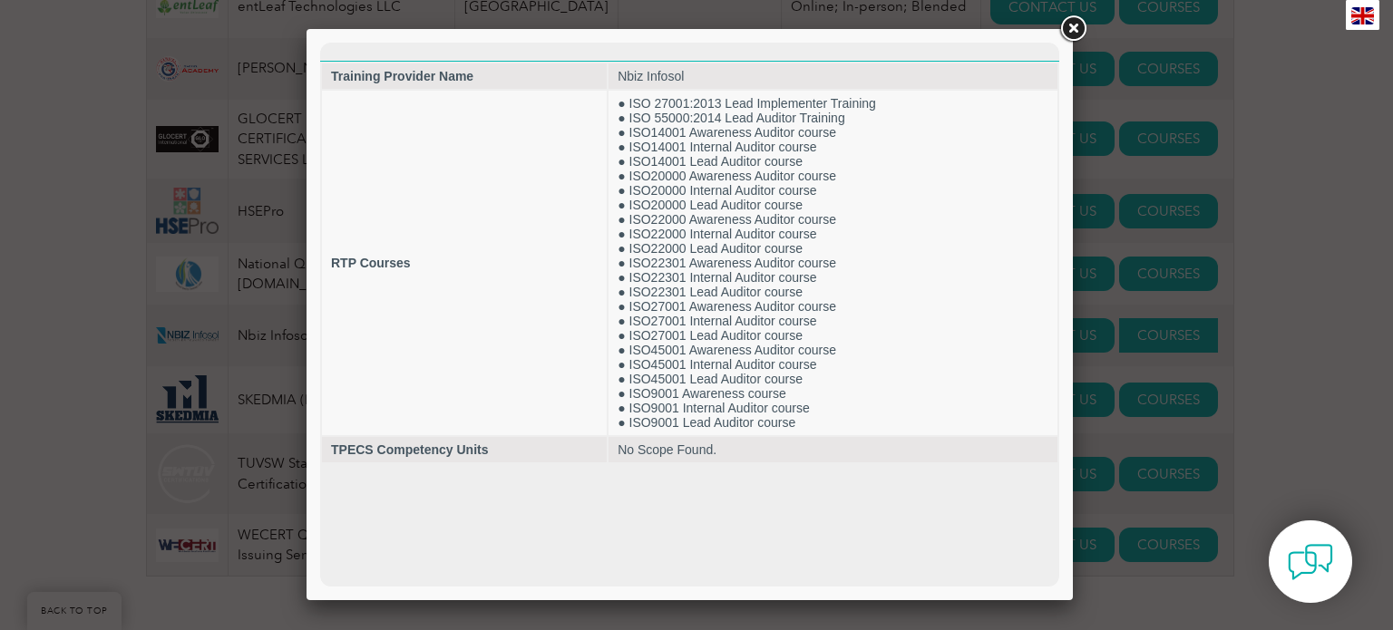
click at [1154, 342] on div at bounding box center [696, 315] width 1393 height 630
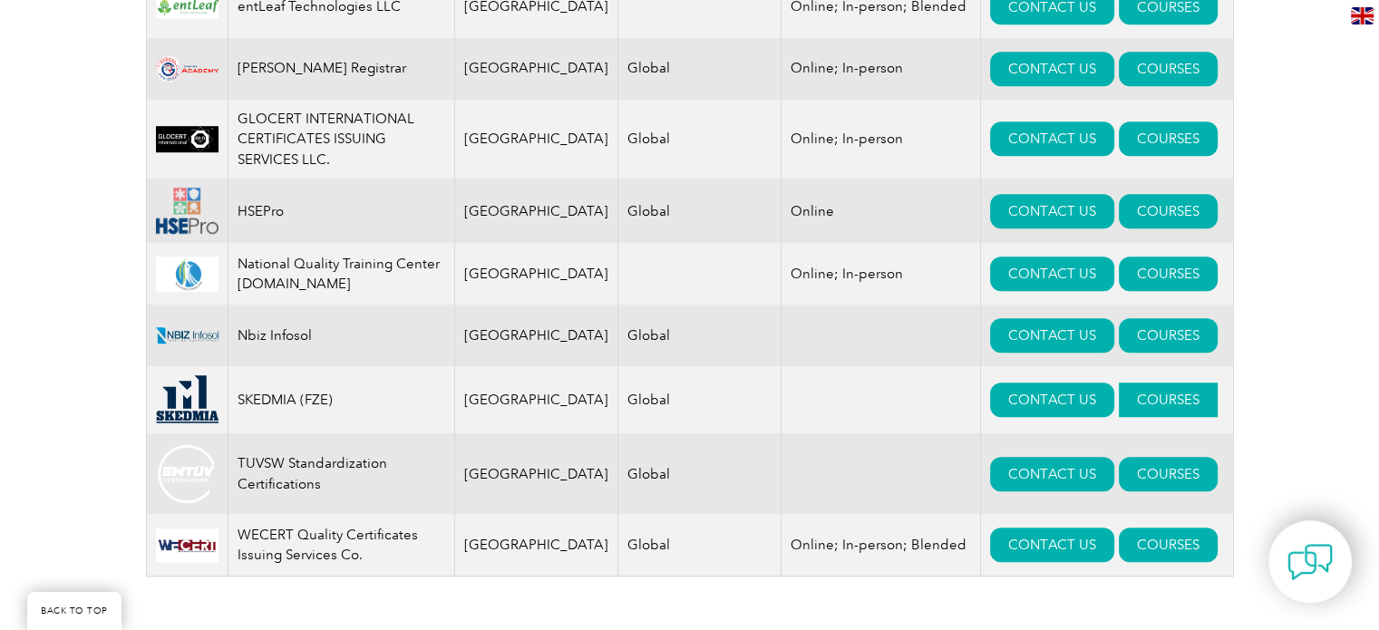
click at [1152, 409] on link "COURSES" at bounding box center [1168, 400] width 99 height 34
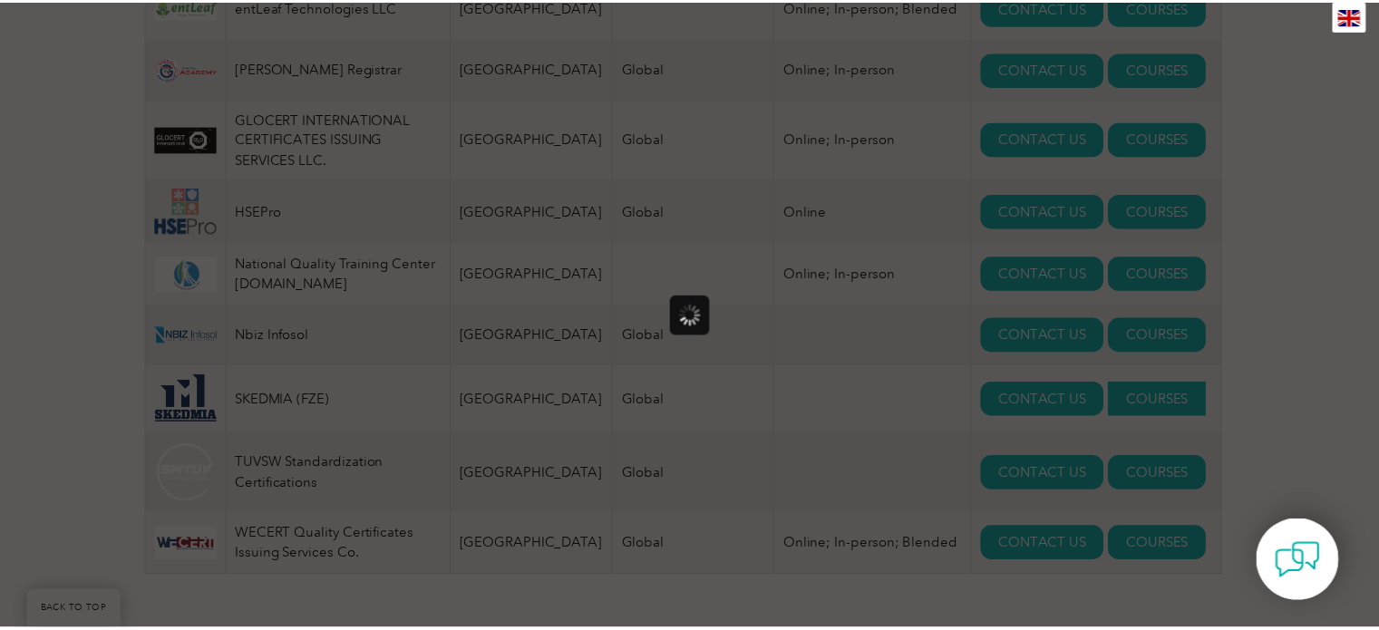
scroll to position [1320, 0]
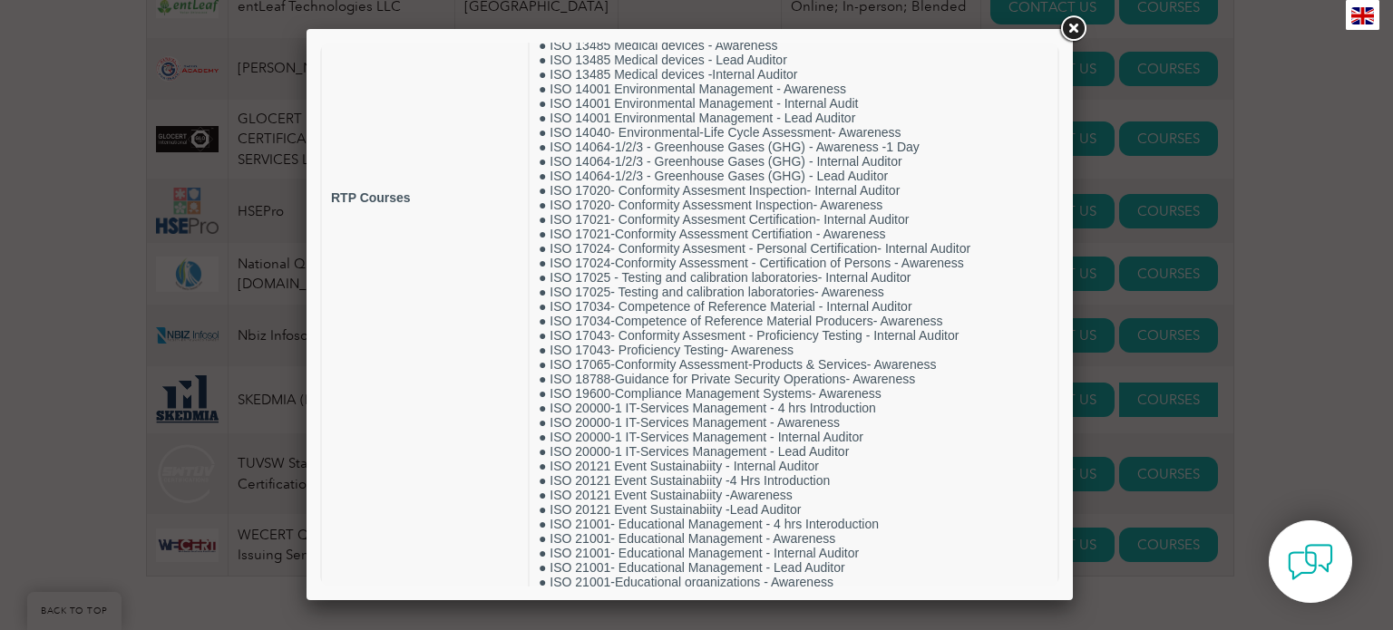
click at [1152, 409] on div at bounding box center [696, 315] width 1393 height 630
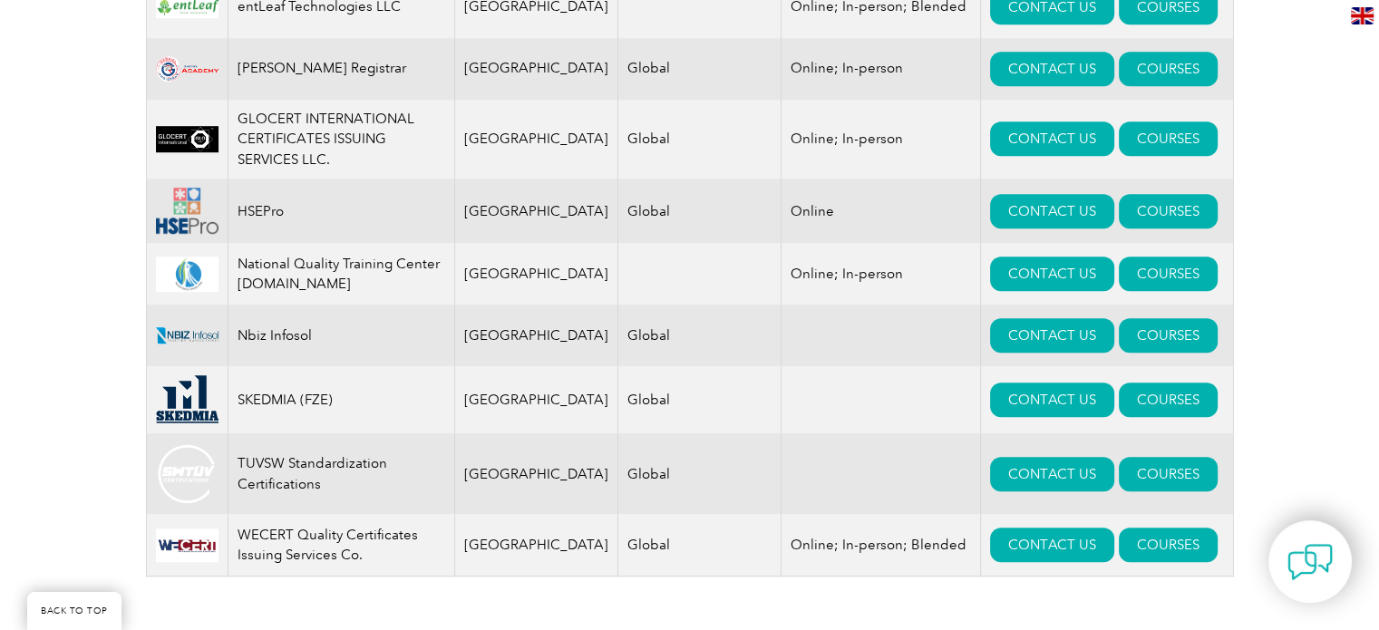
click at [262, 426] on td "SKEDMIA (FZE)" at bounding box center [341, 399] width 227 height 67
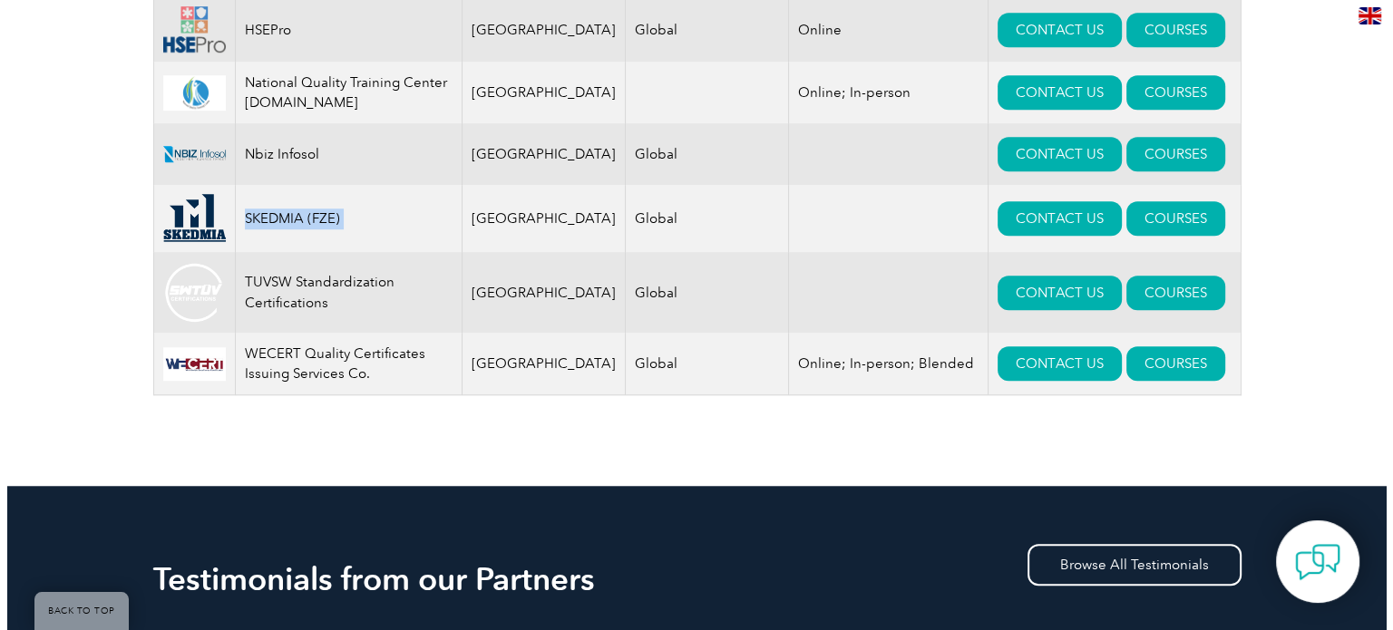
scroll to position [1451, 0]
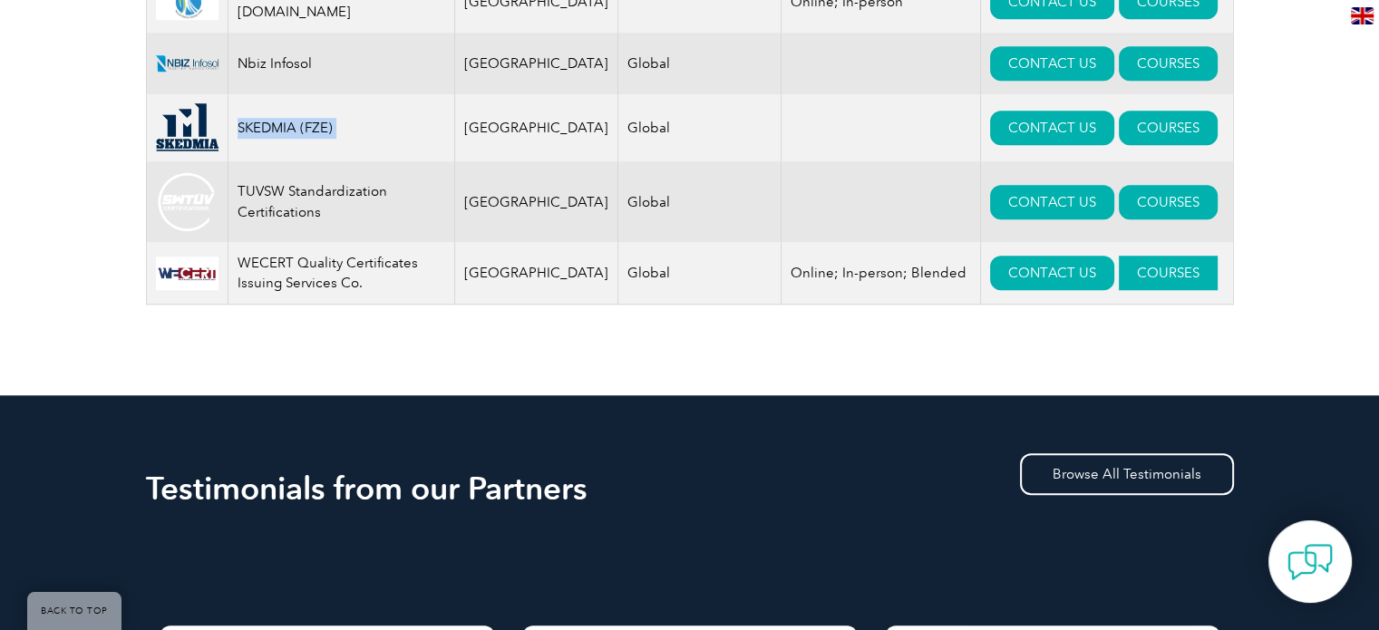
click at [1153, 290] on link "COURSES" at bounding box center [1168, 273] width 99 height 34
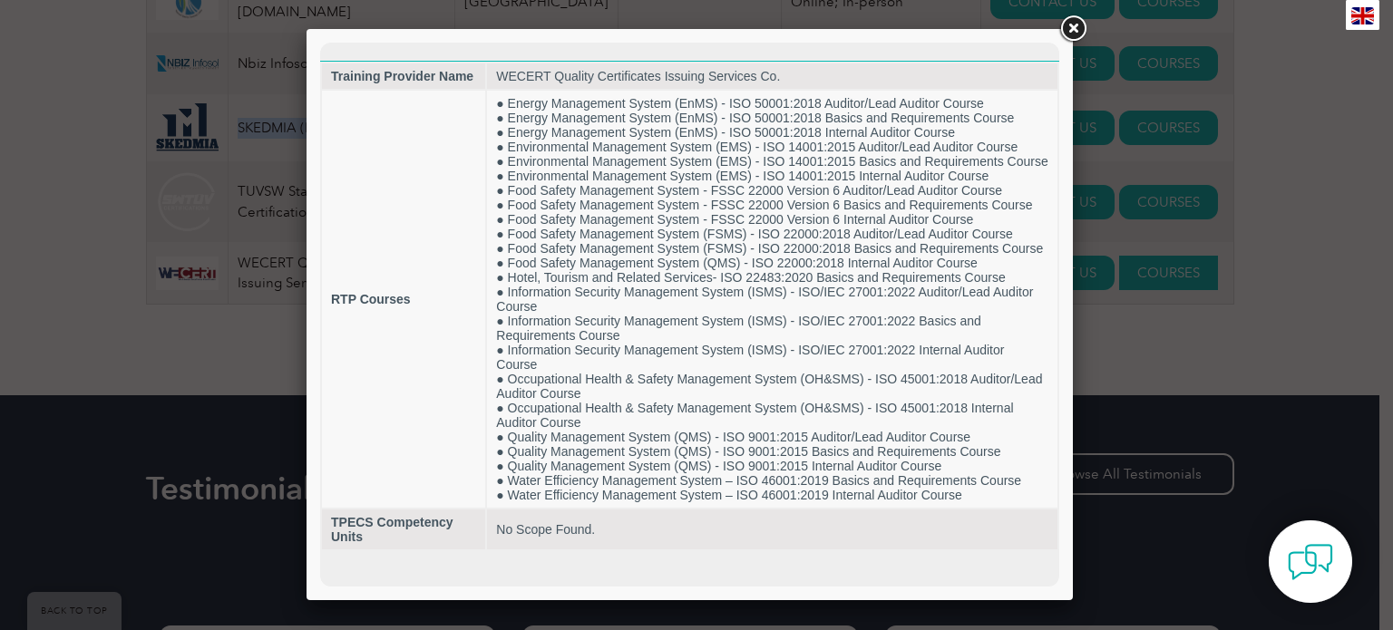
scroll to position [0, 0]
